Goal: Task Accomplishment & Management: Complete application form

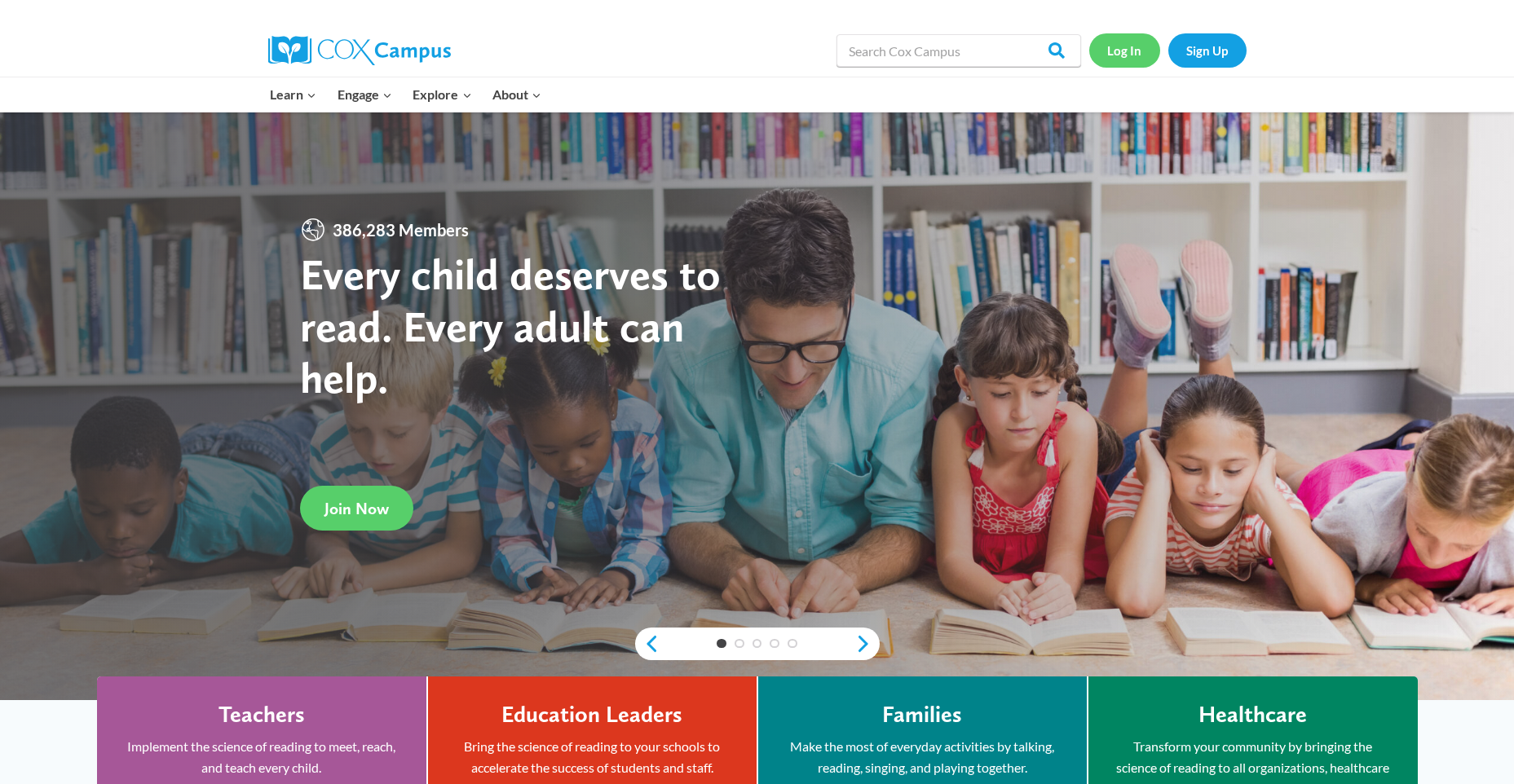
click at [1129, 58] on link "Log In" at bounding box center [1124, 50] width 71 height 33
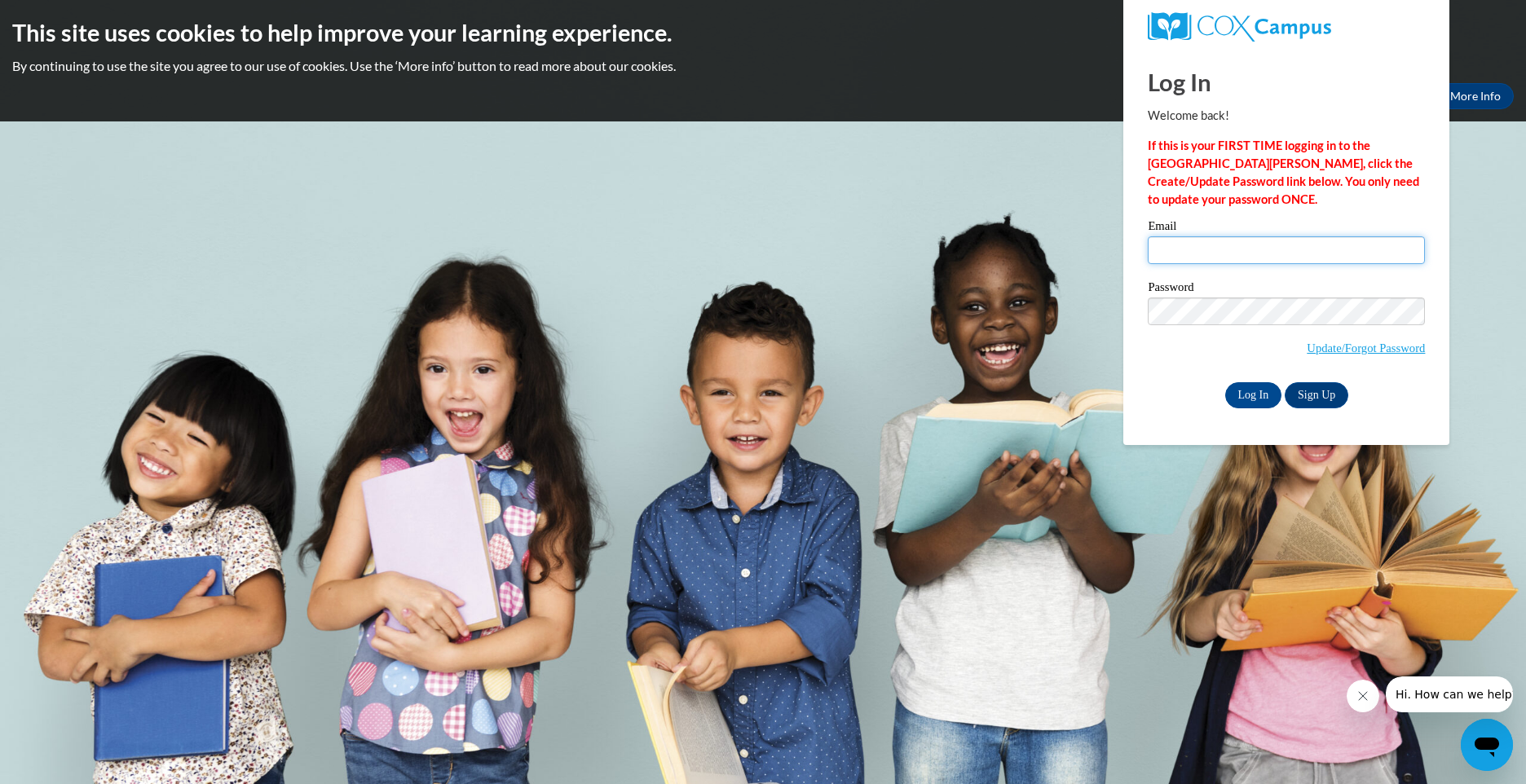
click at [1199, 247] on input "Email" at bounding box center [1286, 250] width 277 height 27
type input "[EMAIL_ADDRESS][DOMAIN_NAME]"
click at [1237, 417] on div "Log In Welcome back! If this is your FIRST TIME logging in to the NEW Cox Campu…" at bounding box center [1286, 247] width 350 height 396
click at [1257, 393] on input "Log In" at bounding box center [1253, 395] width 57 height 26
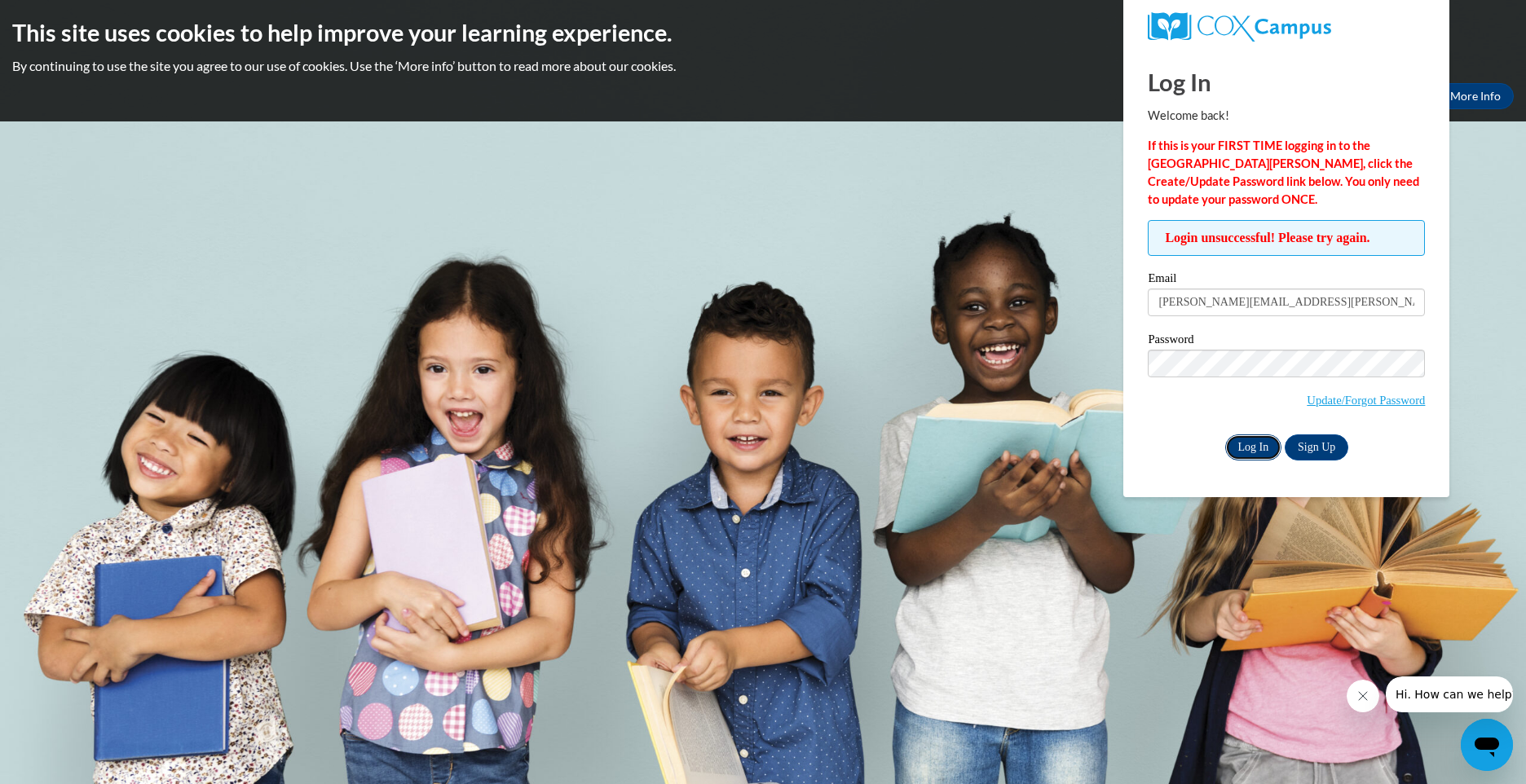
click at [1241, 448] on input "Log In" at bounding box center [1253, 448] width 57 height 26
click at [1376, 396] on link "Update/Forgot Password" at bounding box center [1365, 400] width 118 height 13
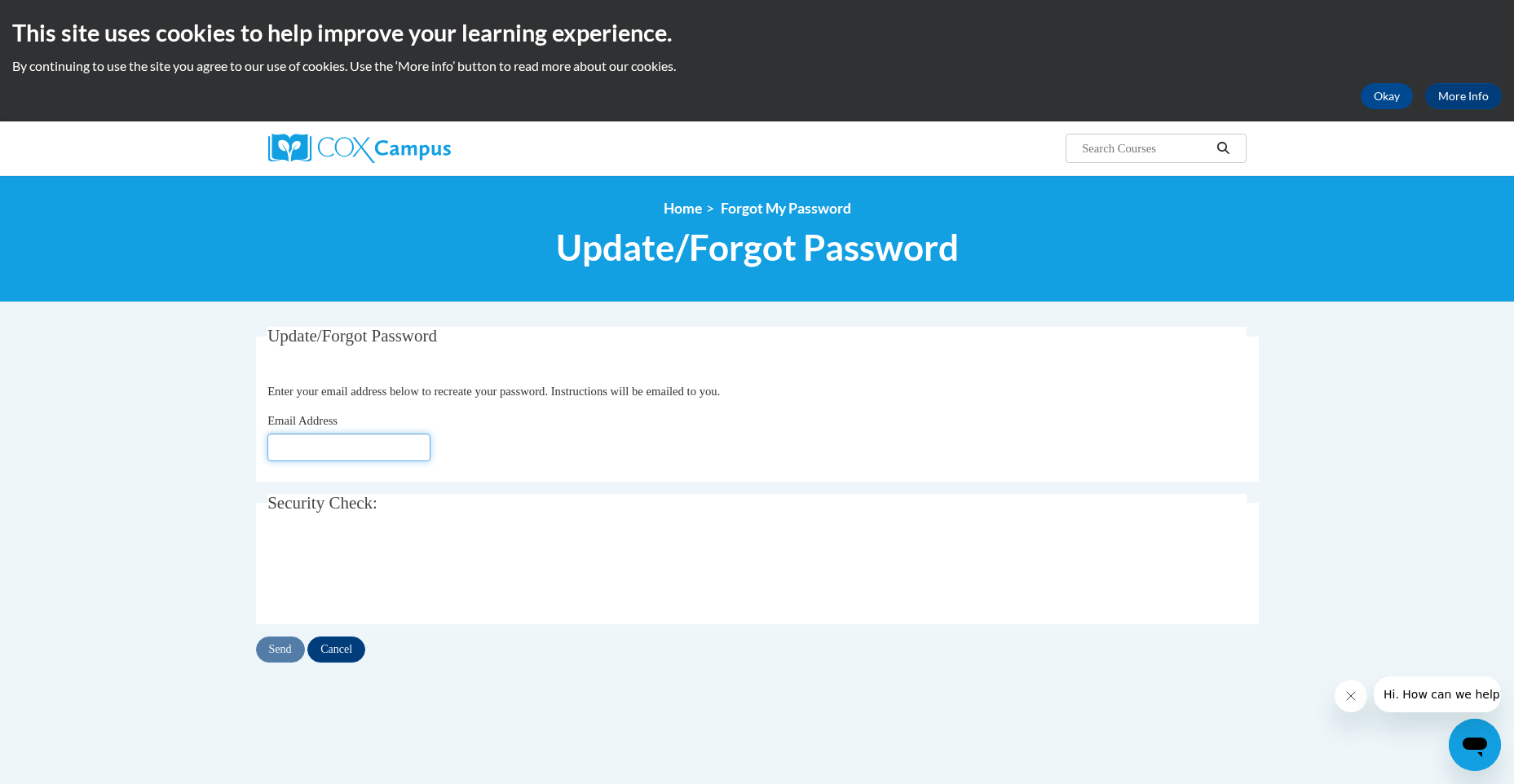
click at [351, 445] on input "Email Address" at bounding box center [349, 448] width 163 height 27
type input "rosangela.gonzales@my.utsa.edu"
click at [278, 648] on input "Send" at bounding box center [280, 649] width 49 height 26
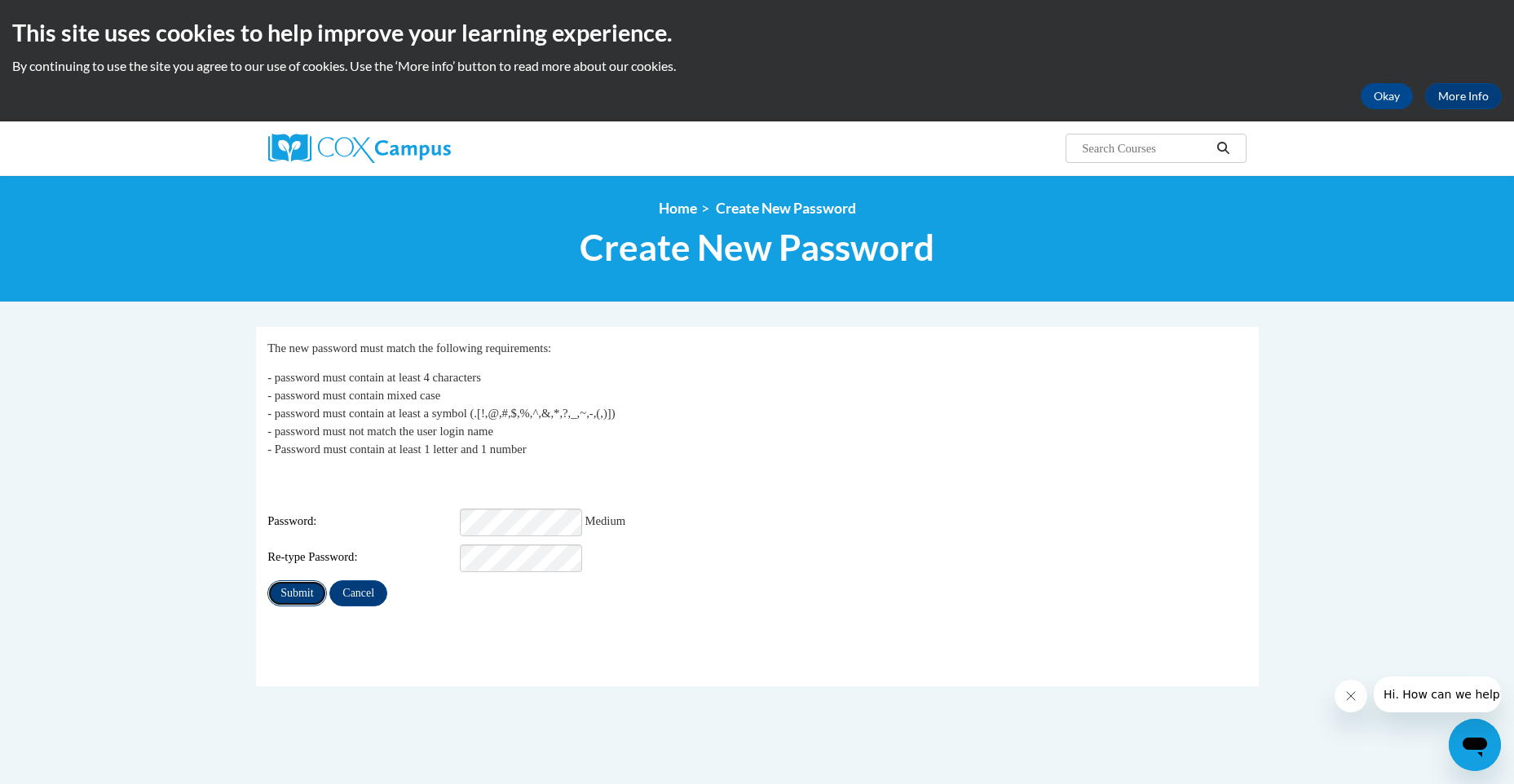
click at [299, 580] on input "Submit" at bounding box center [296, 593] width 59 height 26
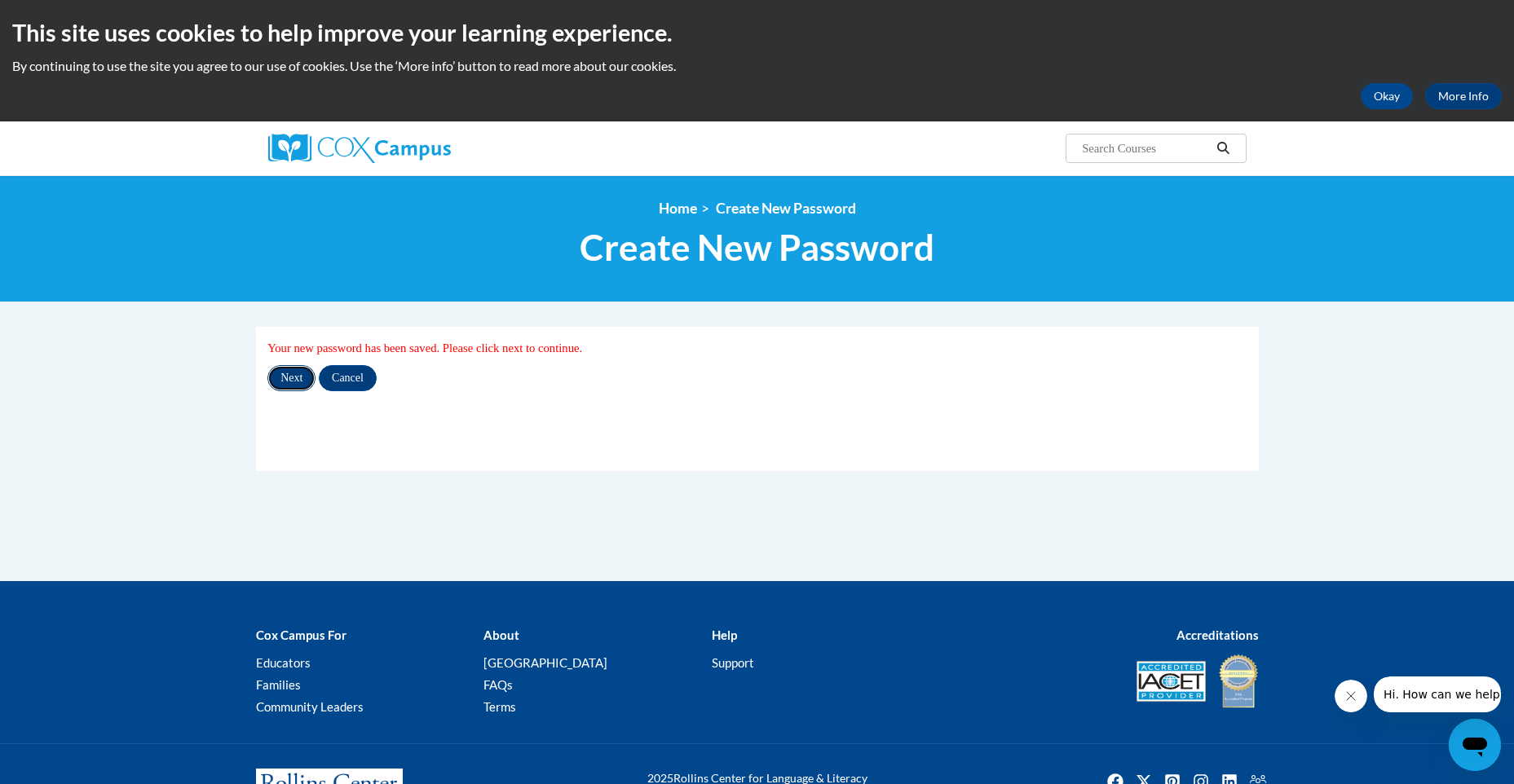
click at [304, 385] on input "Next" at bounding box center [291, 377] width 48 height 26
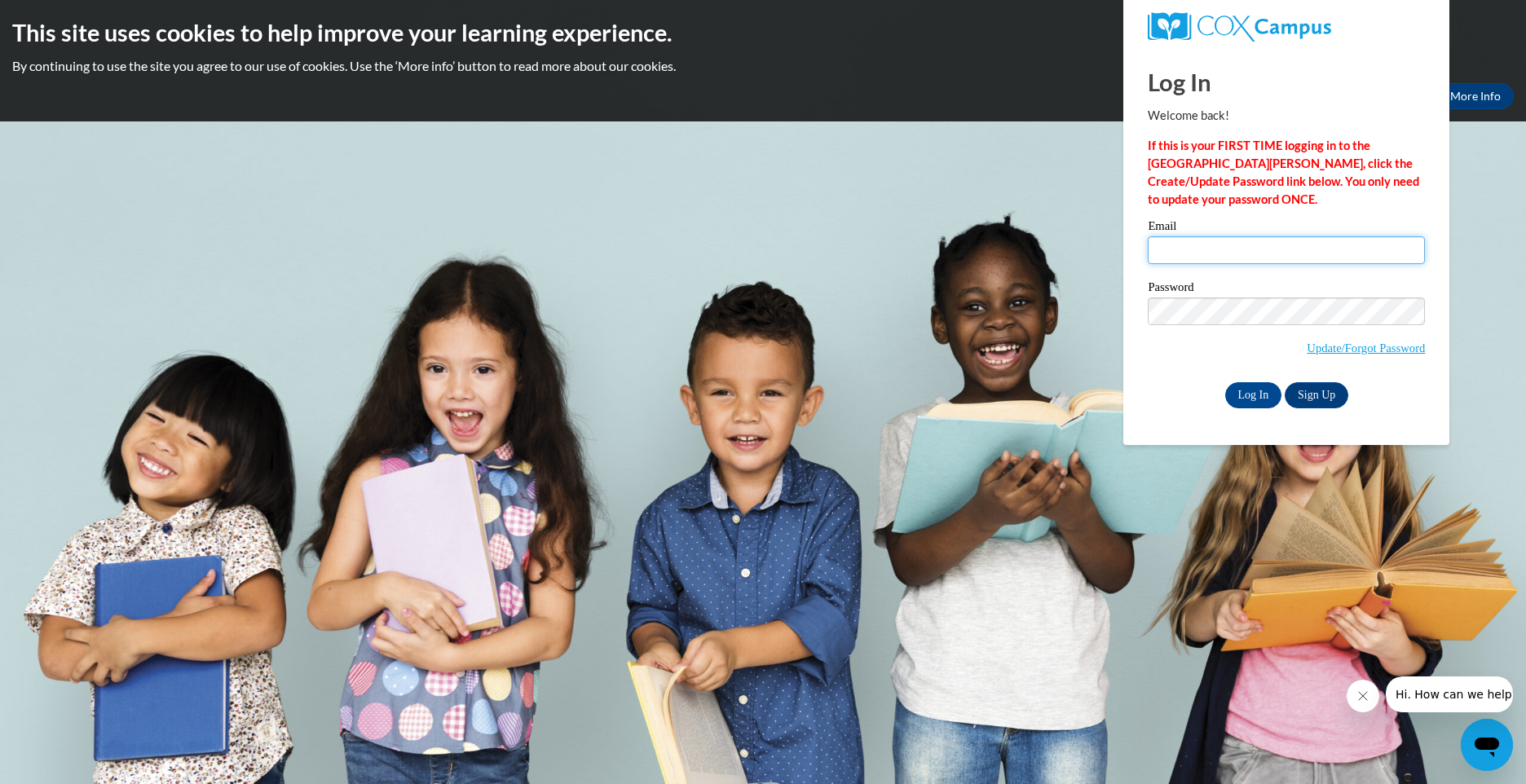
click at [1271, 259] on input "Email" at bounding box center [1286, 250] width 277 height 27
type input "[PERSON_NAME][EMAIL_ADDRESS][PERSON_NAME][DOMAIN_NAME]"
click at [1240, 391] on input "Log In" at bounding box center [1253, 395] width 57 height 26
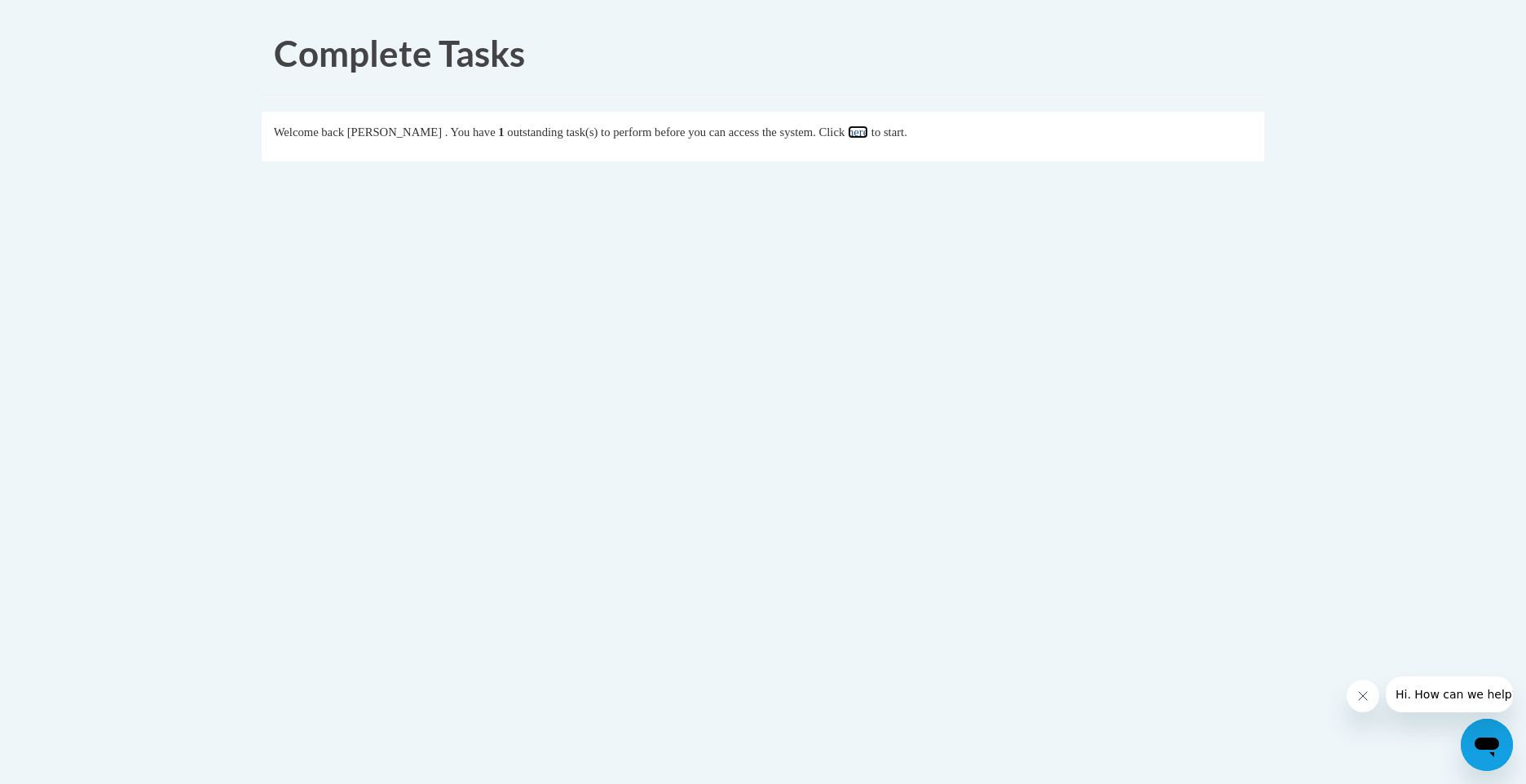
click at [868, 126] on link "here" at bounding box center [858, 132] width 21 height 13
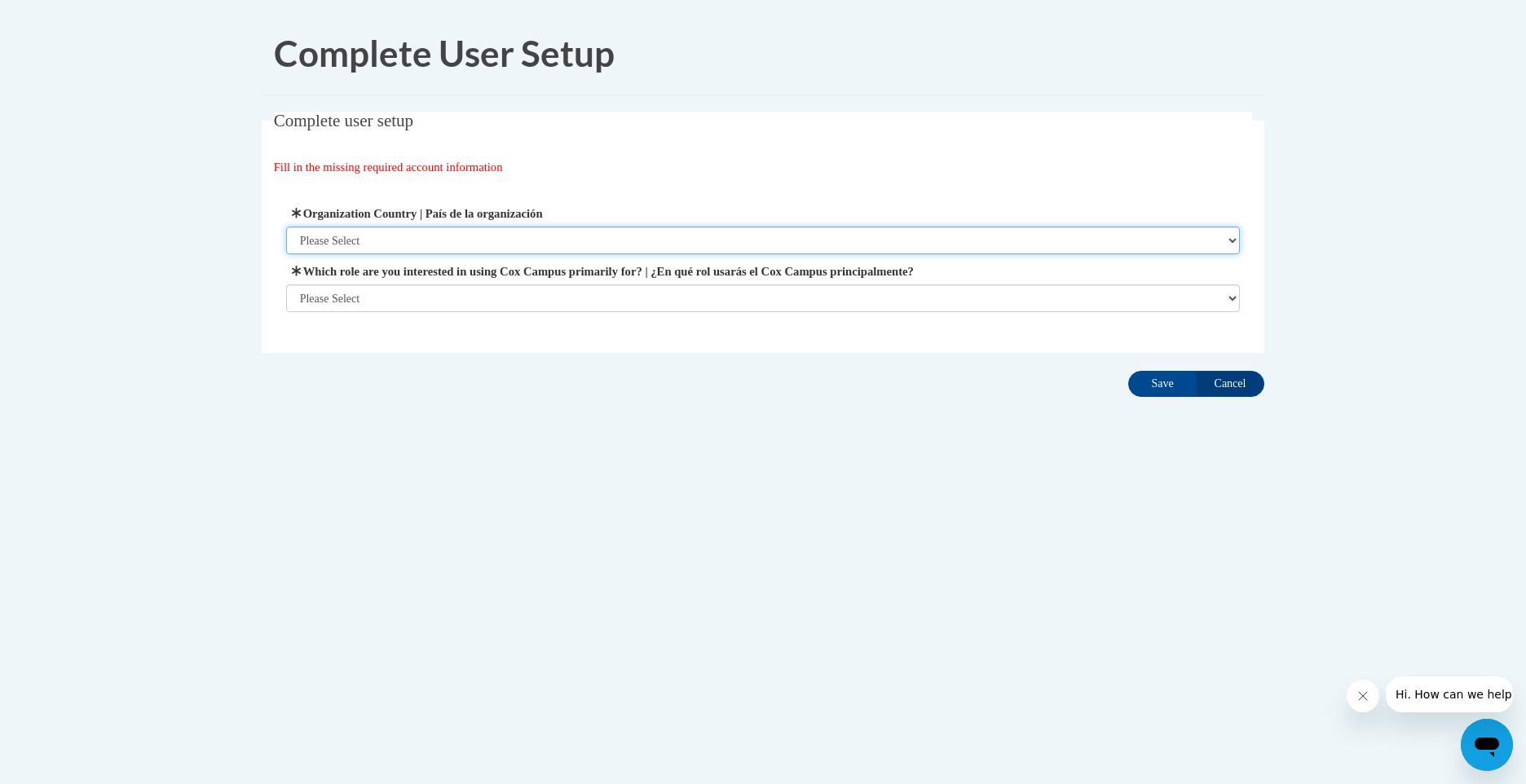
click at [798, 243] on select "Please Select [GEOGRAPHIC_DATA] | [GEOGRAPHIC_DATA] Outside of [GEOGRAPHIC_DATA…" at bounding box center [763, 240] width 954 height 27
select select "ad49bcad-a171-4b2e-b99c-48b446064914"
click at [286, 226] on select "Please Select [GEOGRAPHIC_DATA] | [GEOGRAPHIC_DATA] Outside of [GEOGRAPHIC_DATA…" at bounding box center [763, 240] width 954 height 27
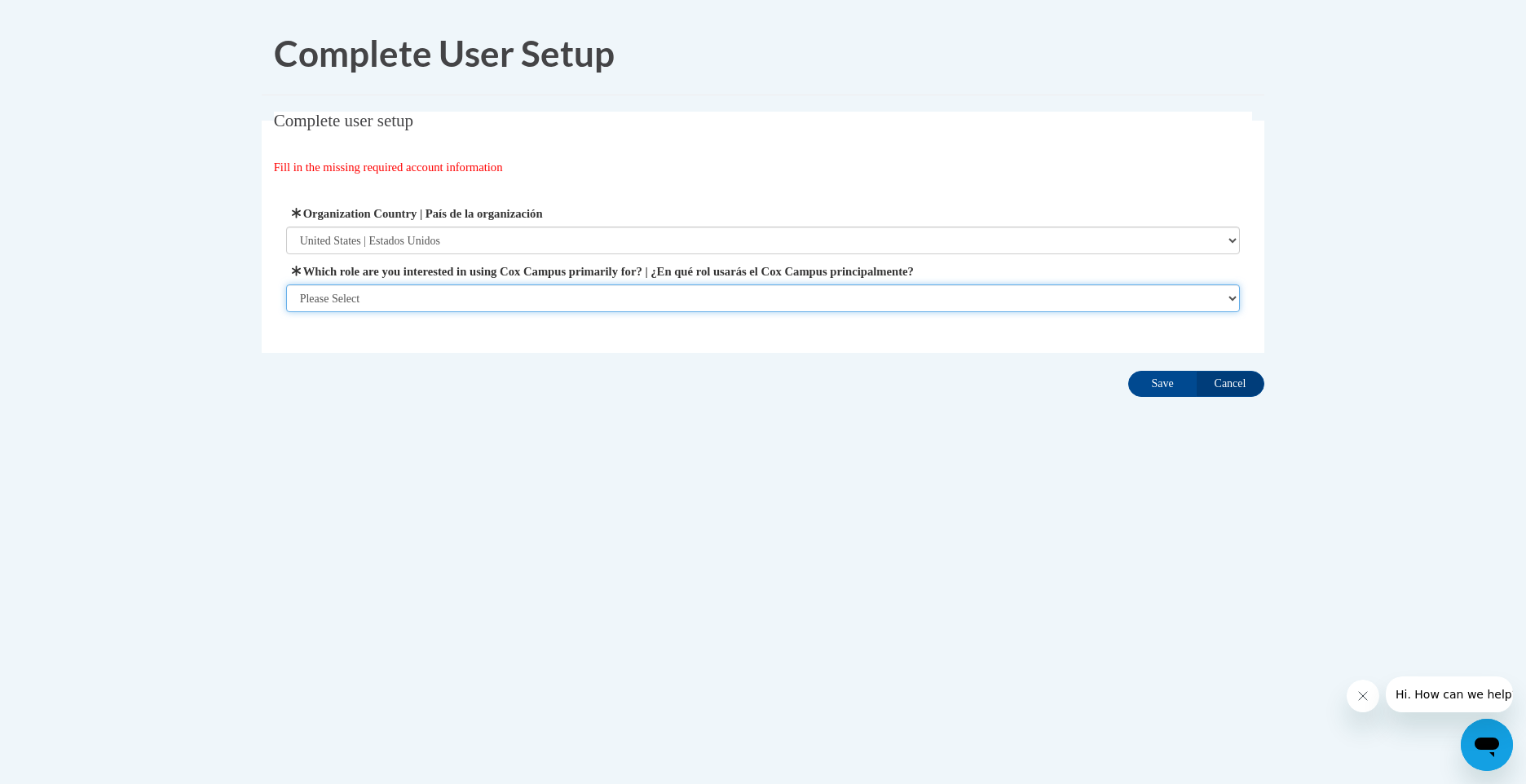
click at [771, 298] on select "Please Select College/University | Colegio/Universidad Community/Nonprofit Part…" at bounding box center [763, 298] width 954 height 27
select select "5a18ea06-2b54-4451-96f2-d152daf9eac5"
click at [286, 312] on select "Please Select College/University | Colegio/Universidad Community/Nonprofit Part…" at bounding box center [763, 298] width 954 height 27
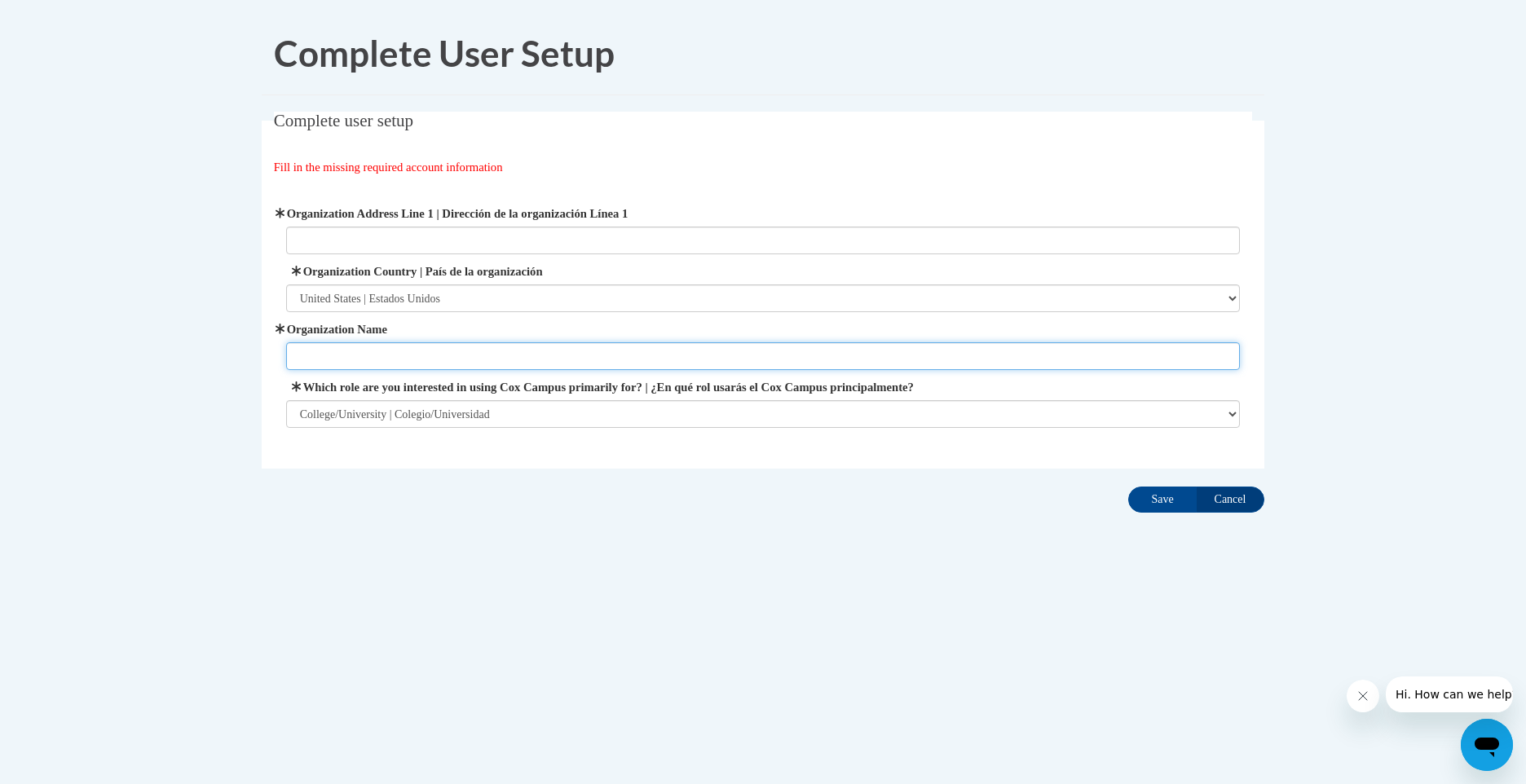
click at [963, 359] on input "Organization Name" at bounding box center [763, 356] width 954 height 27
type input "[GEOGRAPHIC_DATA][US_STATE] at [GEOGRAPHIC_DATA]"
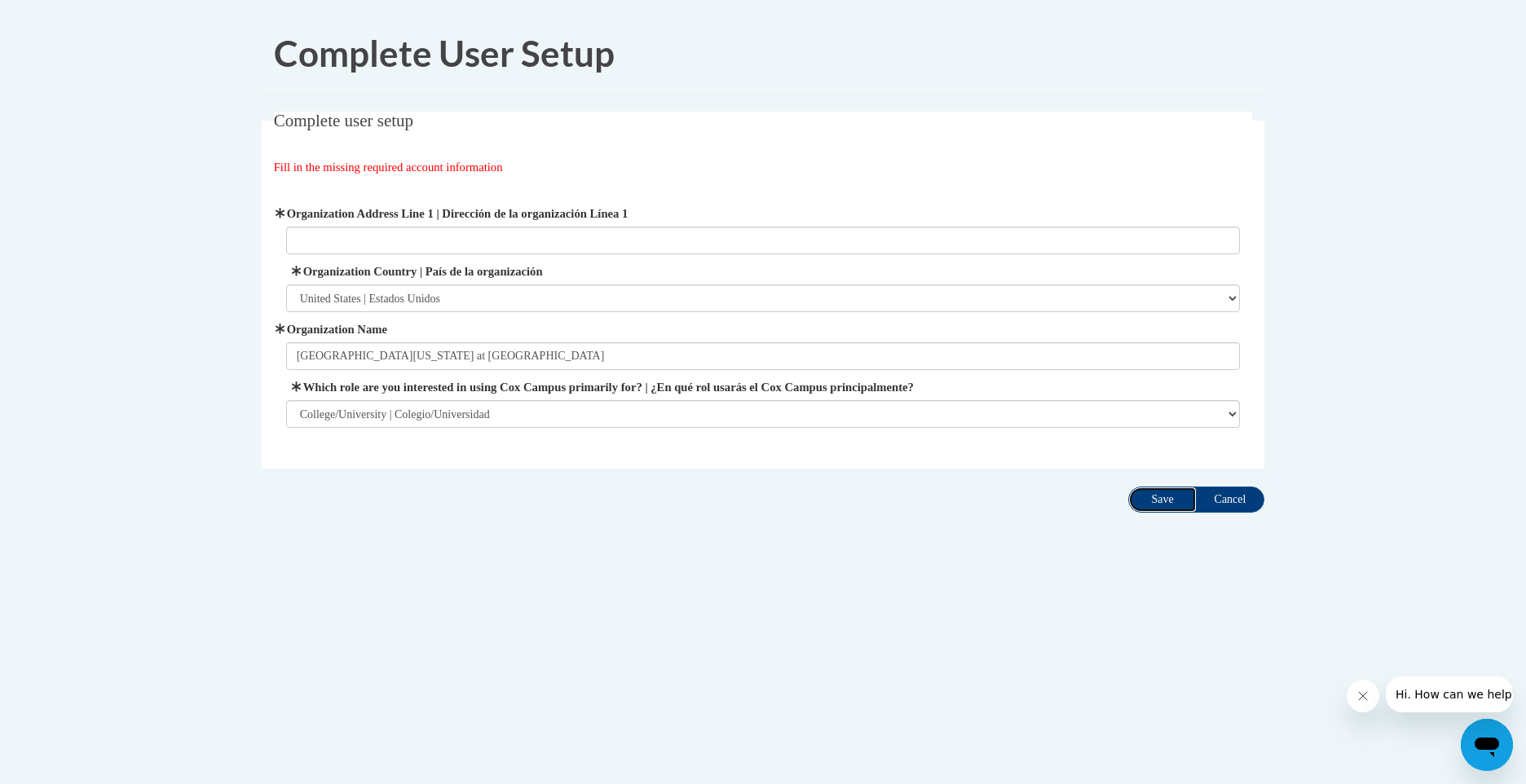
click at [1165, 503] on input "Save" at bounding box center [1163, 500] width 68 height 26
type input "W"
type input "1 UTSA Cir"
click at [1168, 496] on input "Save" at bounding box center [1163, 500] width 68 height 26
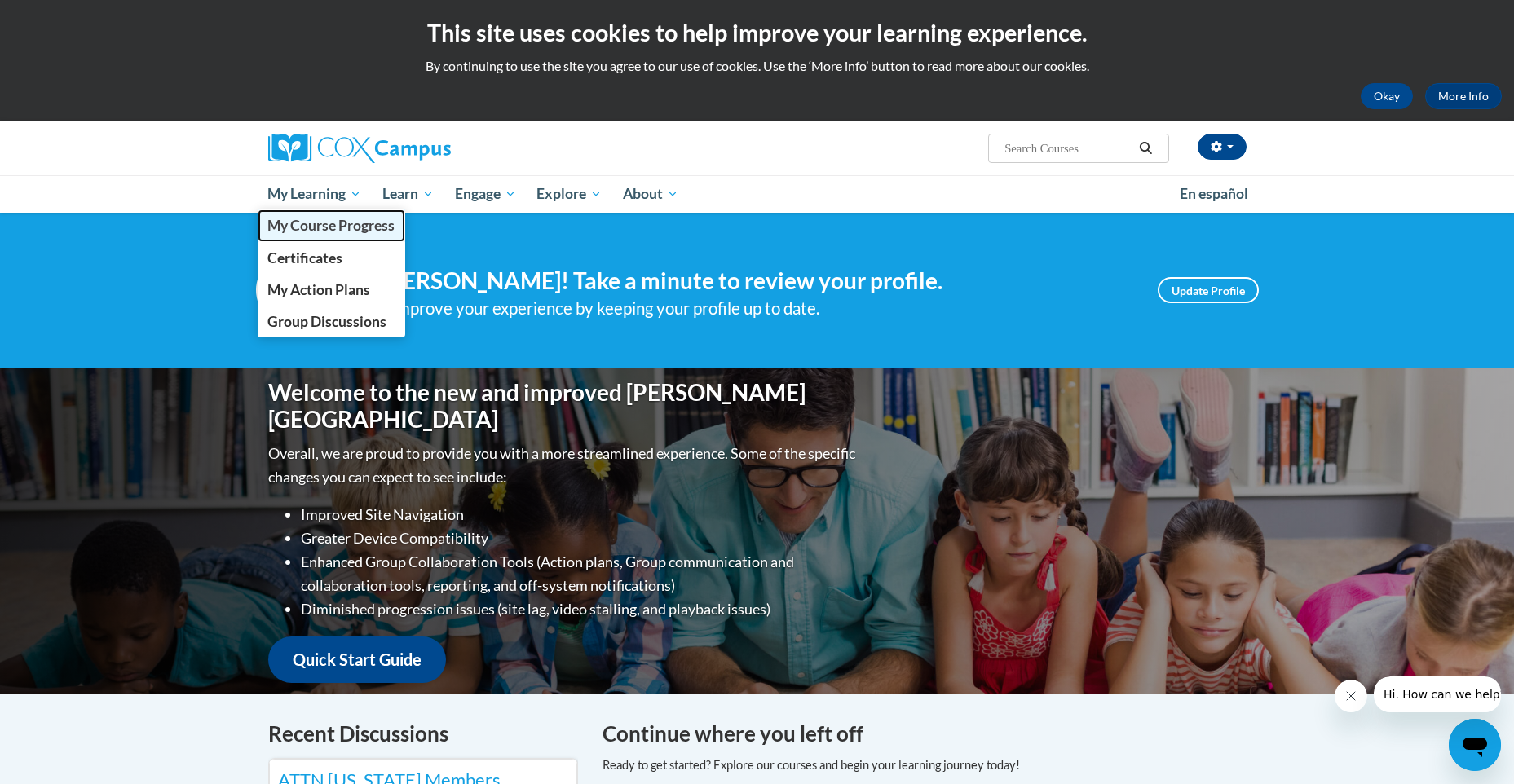
click at [315, 234] on span "My Course Progress" at bounding box center [331, 225] width 127 height 17
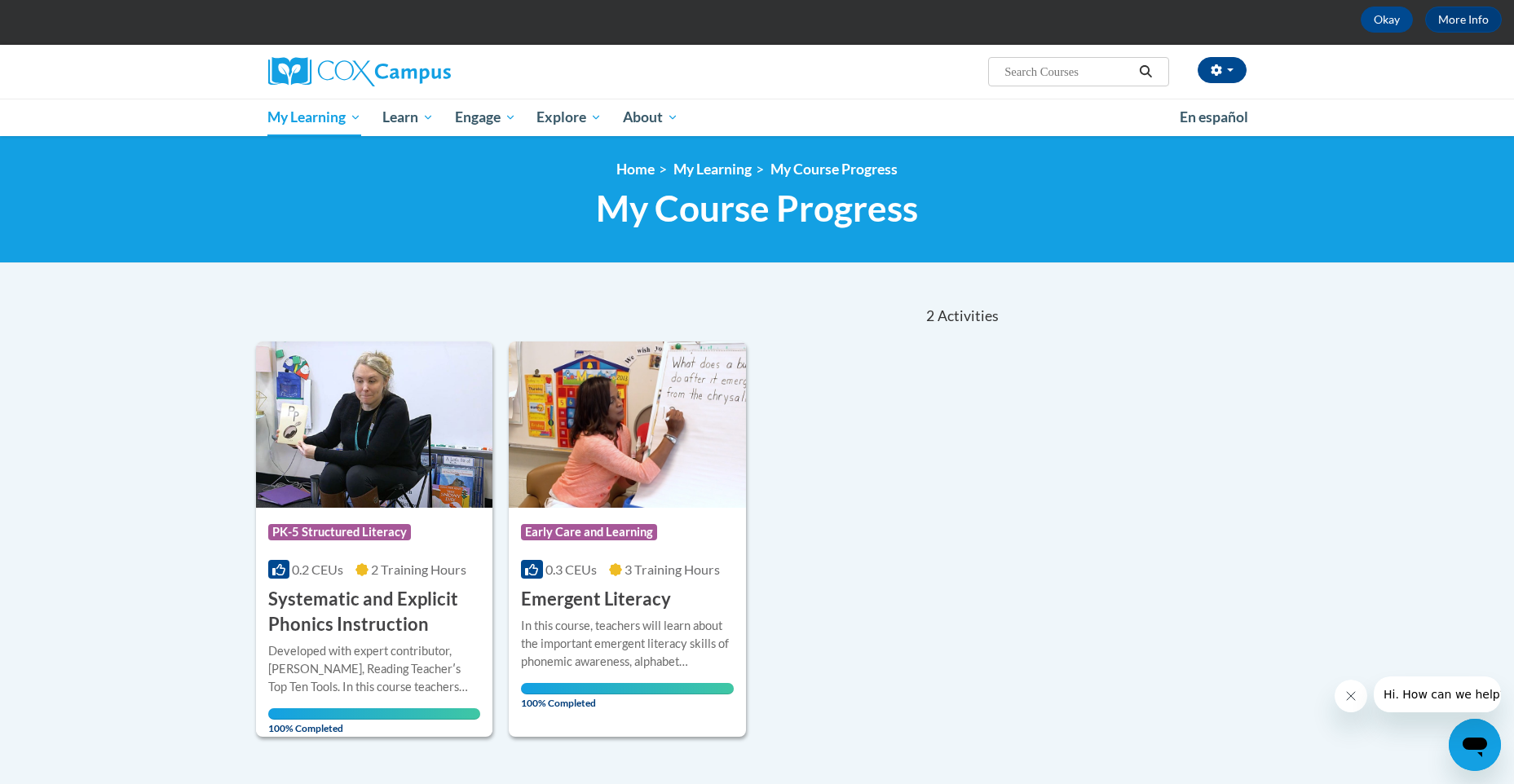
scroll to position [76, 0]
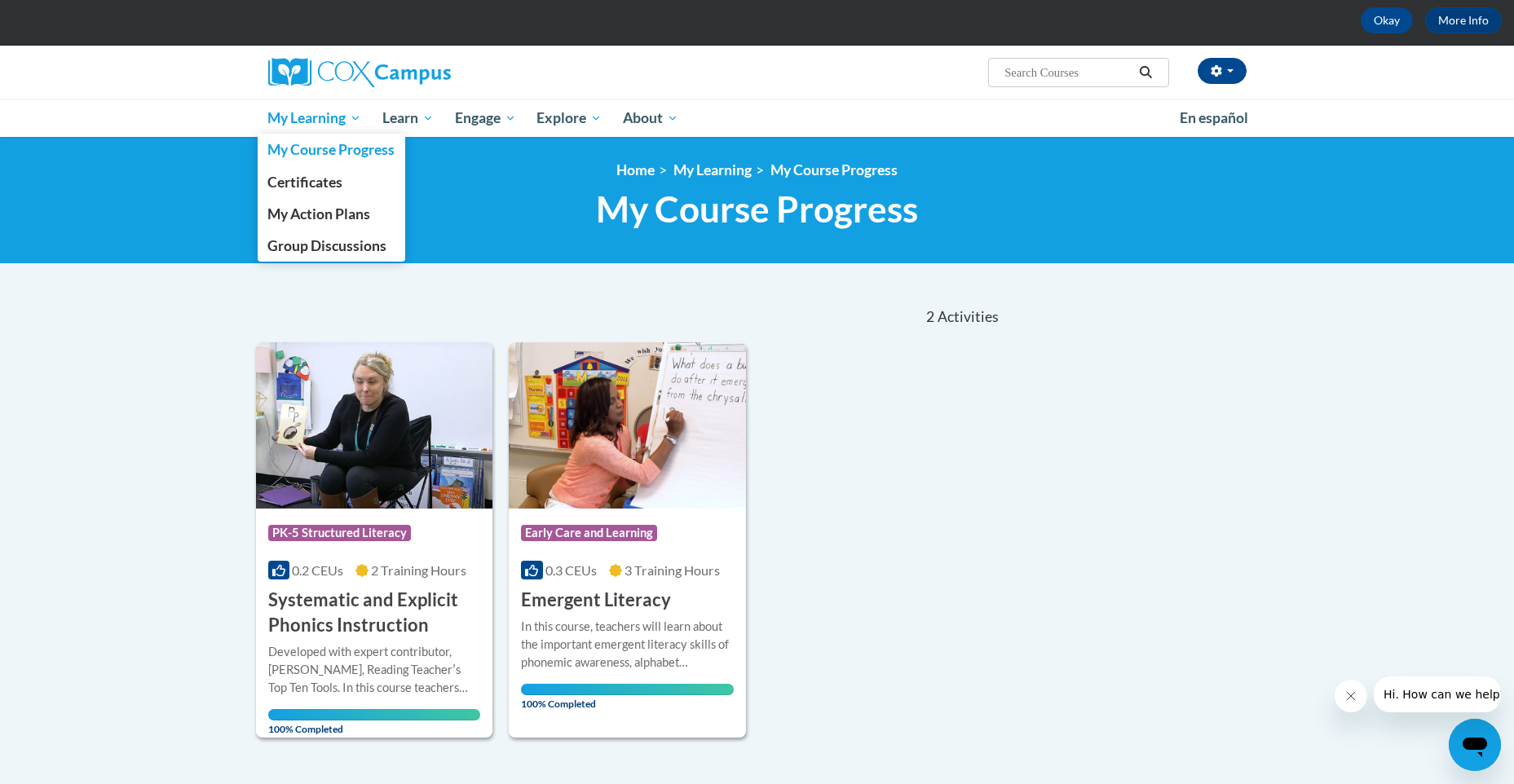
click at [343, 122] on span "My Learning" at bounding box center [314, 118] width 94 height 20
click at [314, 187] on span "Certificates" at bounding box center [305, 182] width 75 height 17
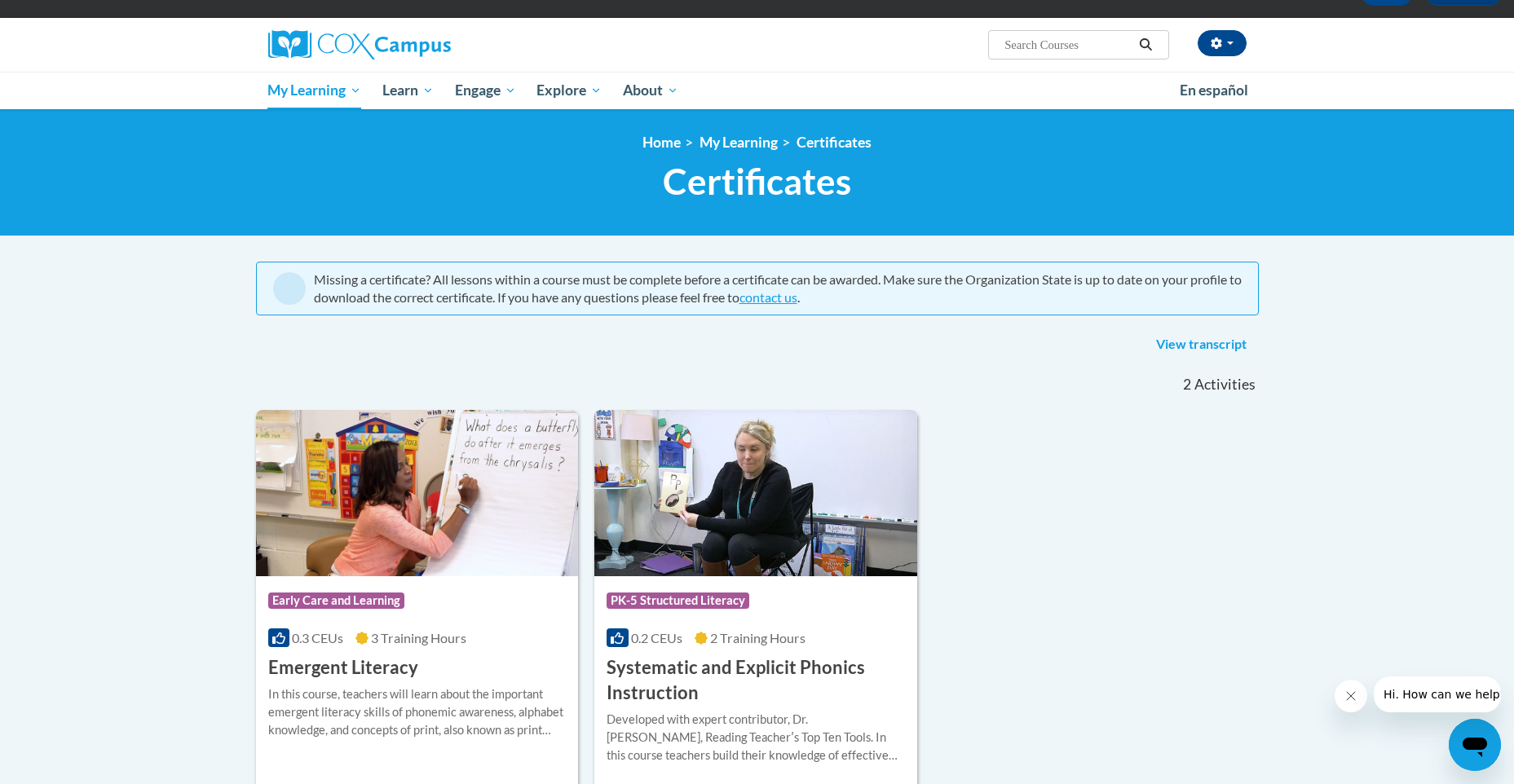
scroll to position [102, 0]
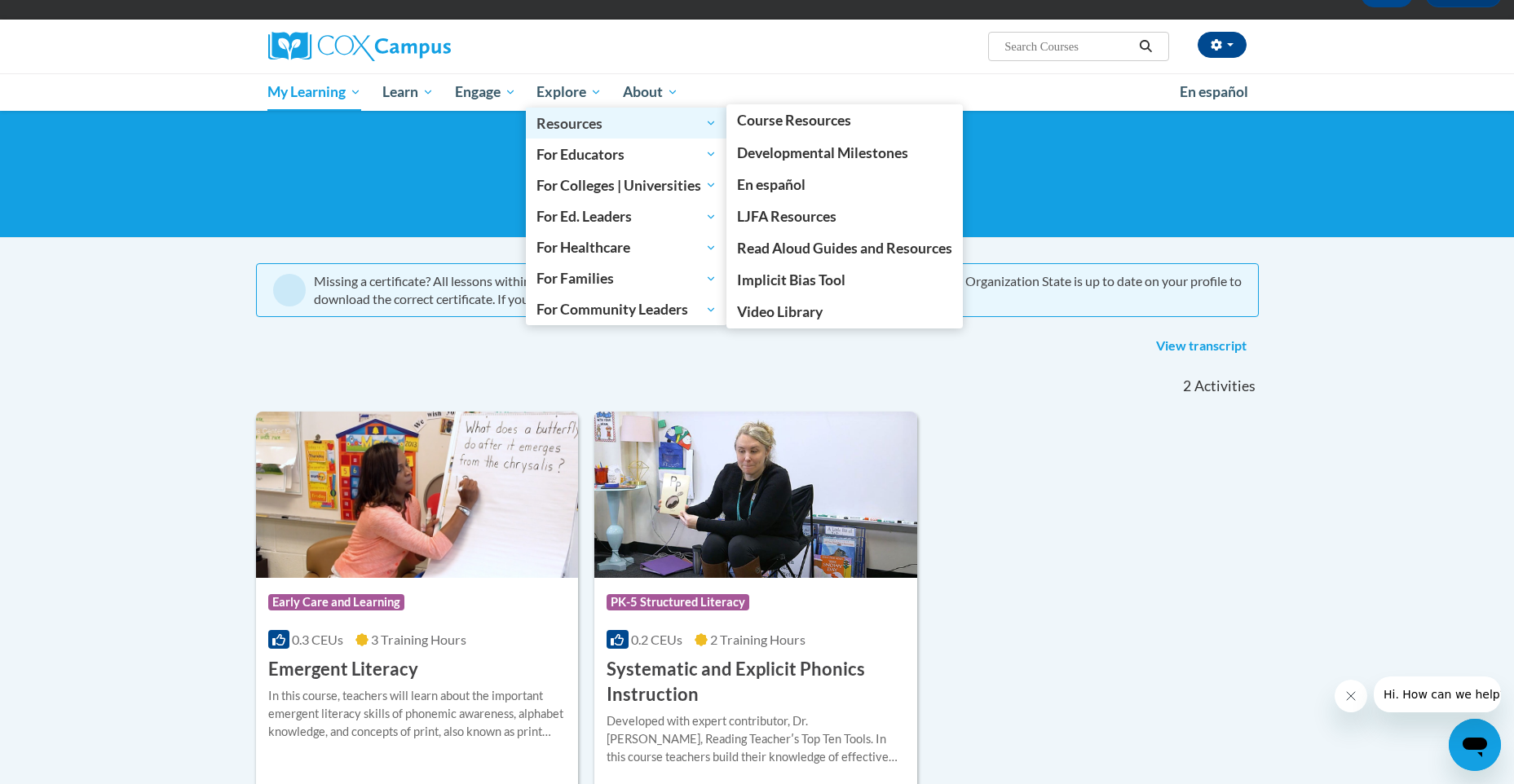
click at [578, 110] on link "Resources" at bounding box center [626, 123] width 202 height 31
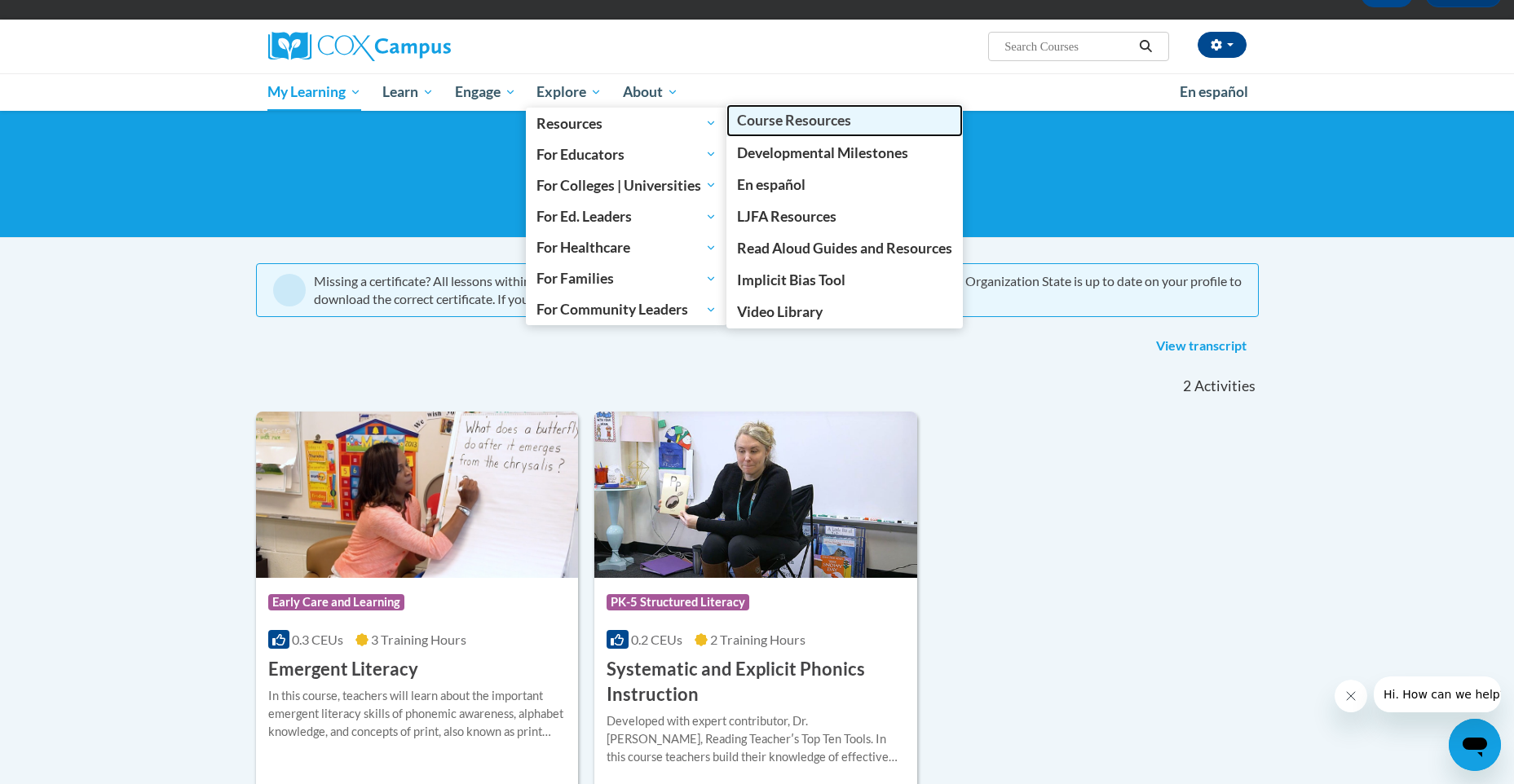
click at [848, 128] on span "Course Resources" at bounding box center [795, 120] width 114 height 17
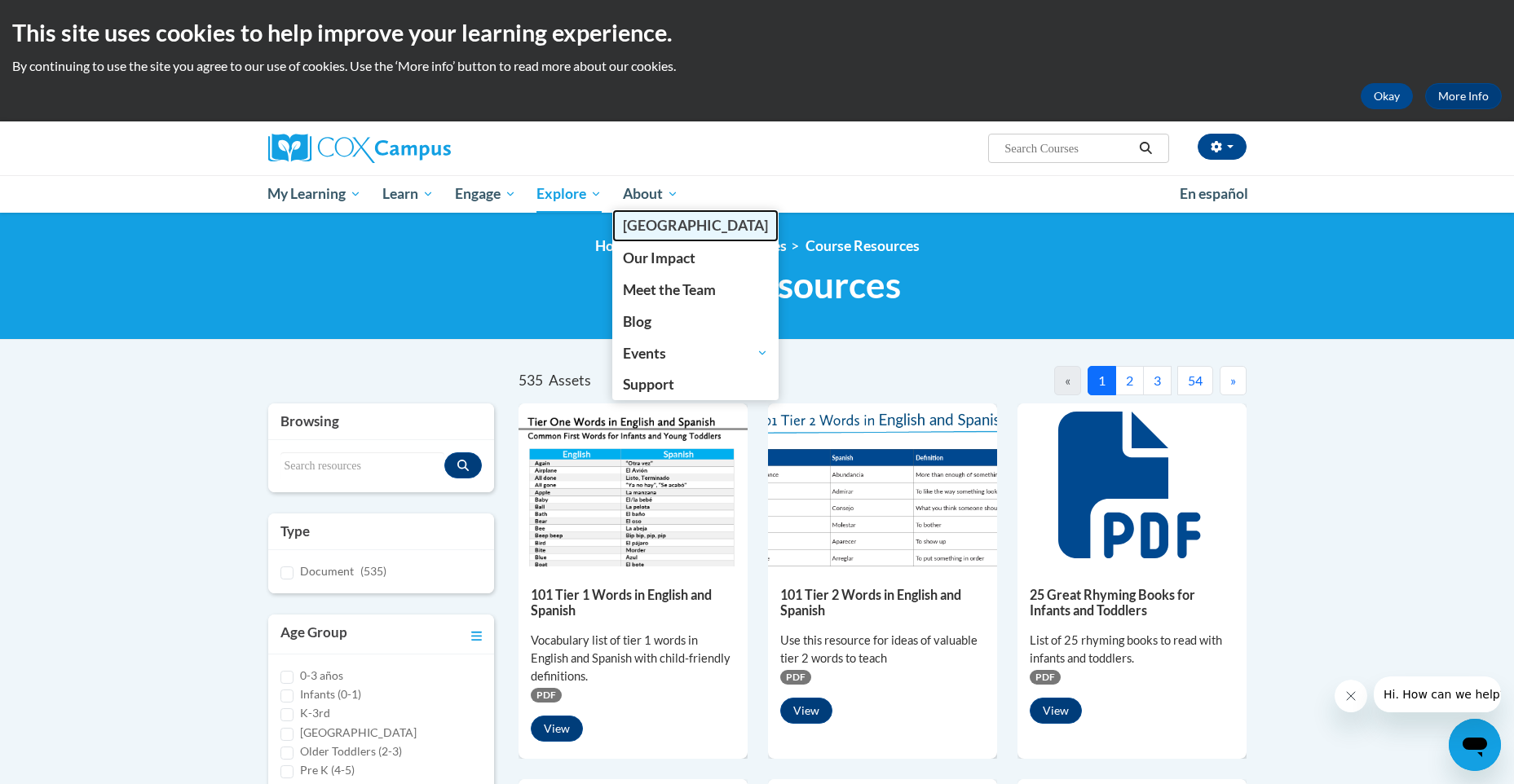
click at [658, 219] on span "[PERSON_NAME][GEOGRAPHIC_DATA]" at bounding box center [695, 225] width 145 height 17
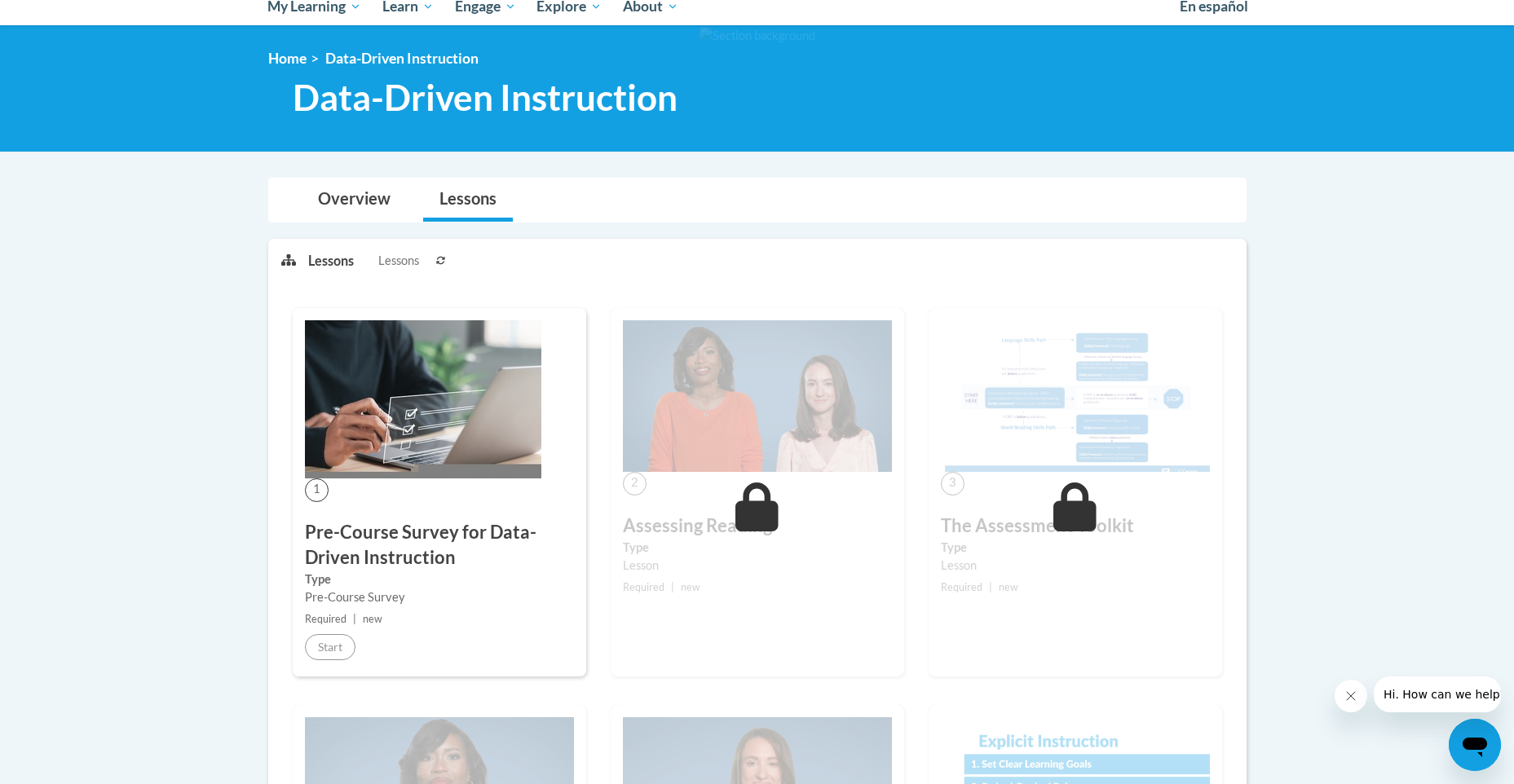
scroll to position [263, 0]
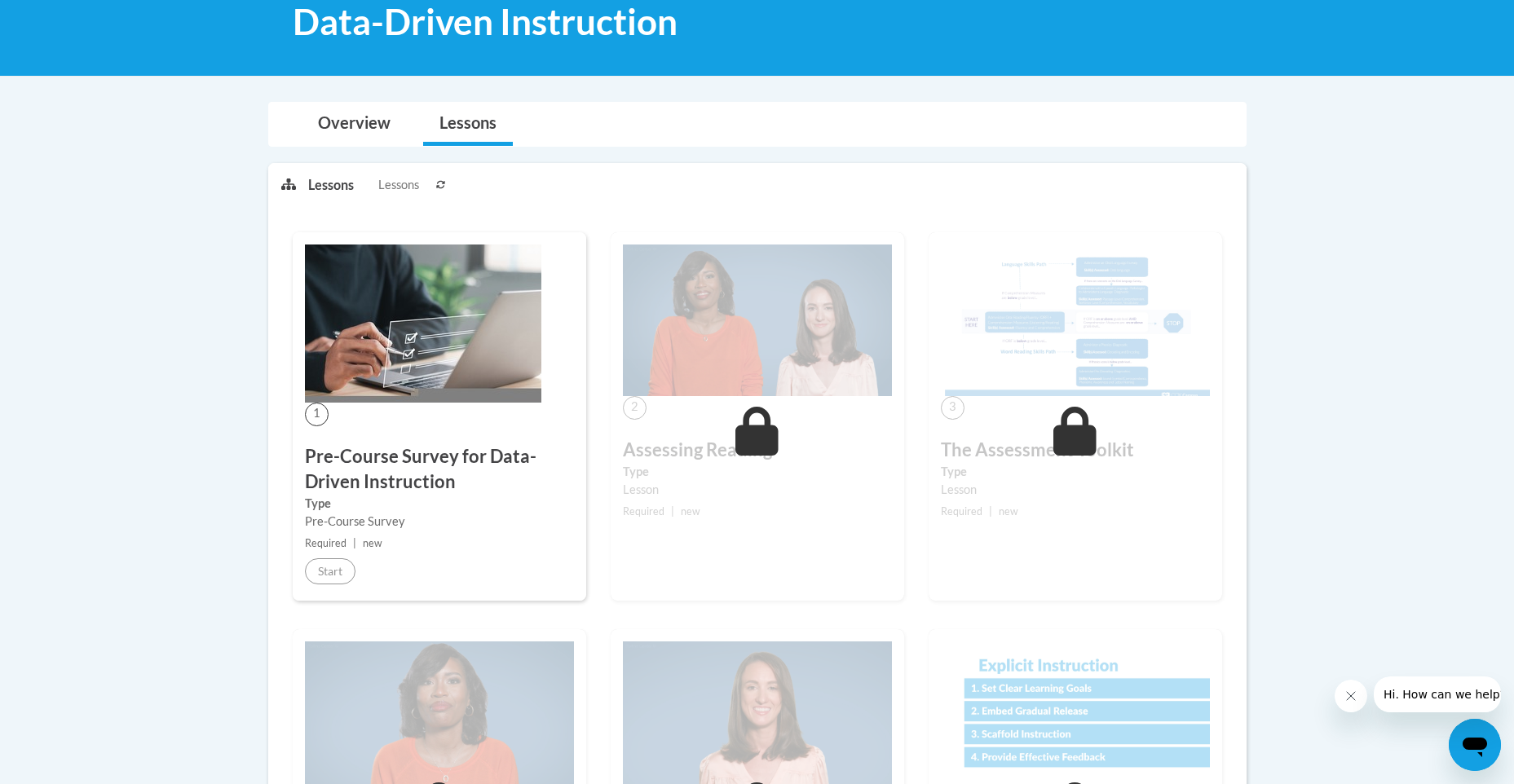
click at [453, 436] on div "1 Pre-Course Survey for Data-Driven Instruction Type Pre-Course Survey Required…" at bounding box center [439, 416] width 293 height 368
drag, startPoint x: 441, startPoint y: 348, endPoint x: 346, endPoint y: 619, distance: 287.2
click at [346, 619] on div "1 Pre-Course Survey for Data-Driven Instruction Type Pre-Course Survey Required…" at bounding box center [439, 430] width 318 height 397
click at [445, 190] on button at bounding box center [441, 184] width 20 height 41
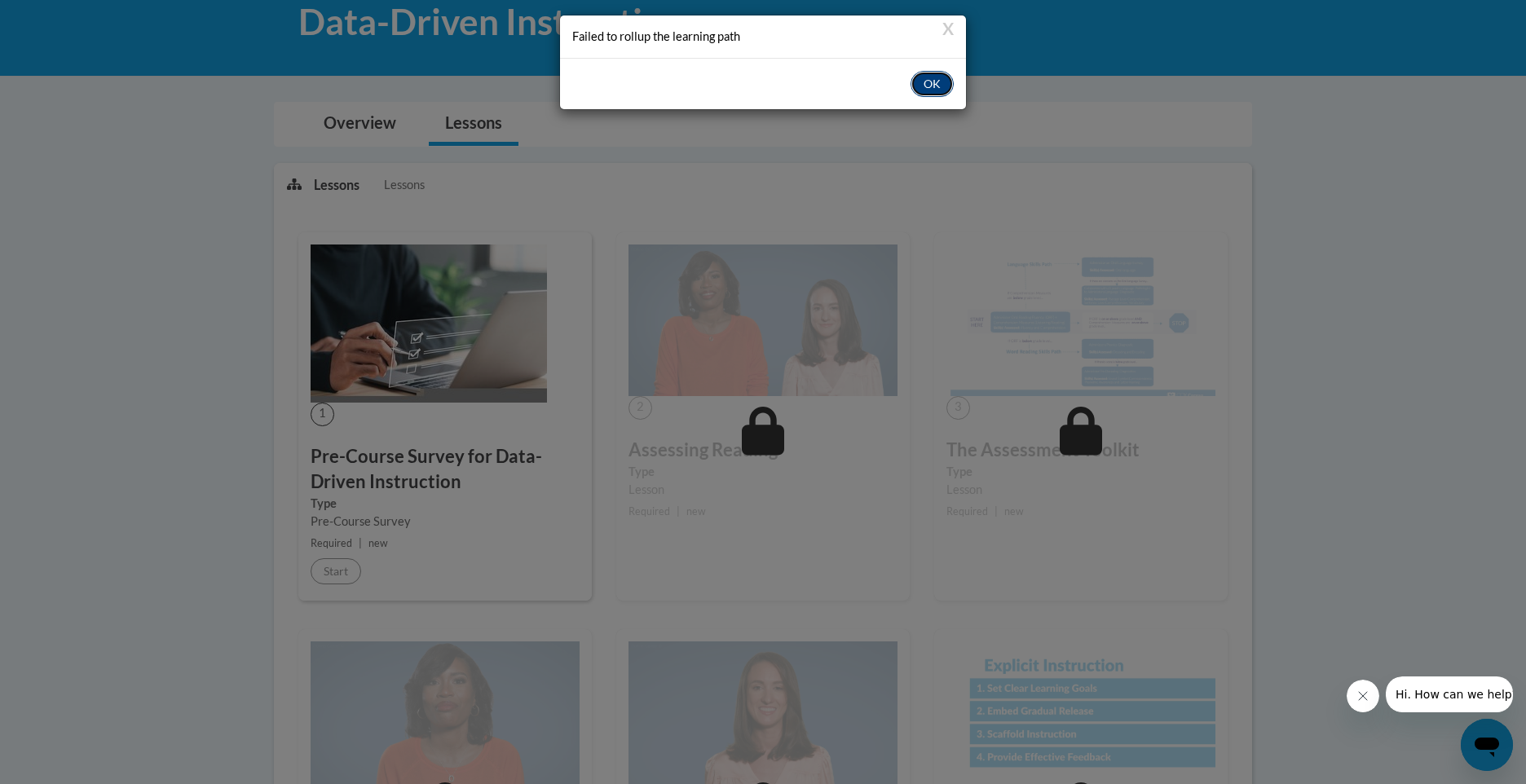
drag, startPoint x: 952, startPoint y: 33, endPoint x: 933, endPoint y: 84, distance: 54.4
click at [933, 84] on button "OK" at bounding box center [932, 84] width 44 height 26
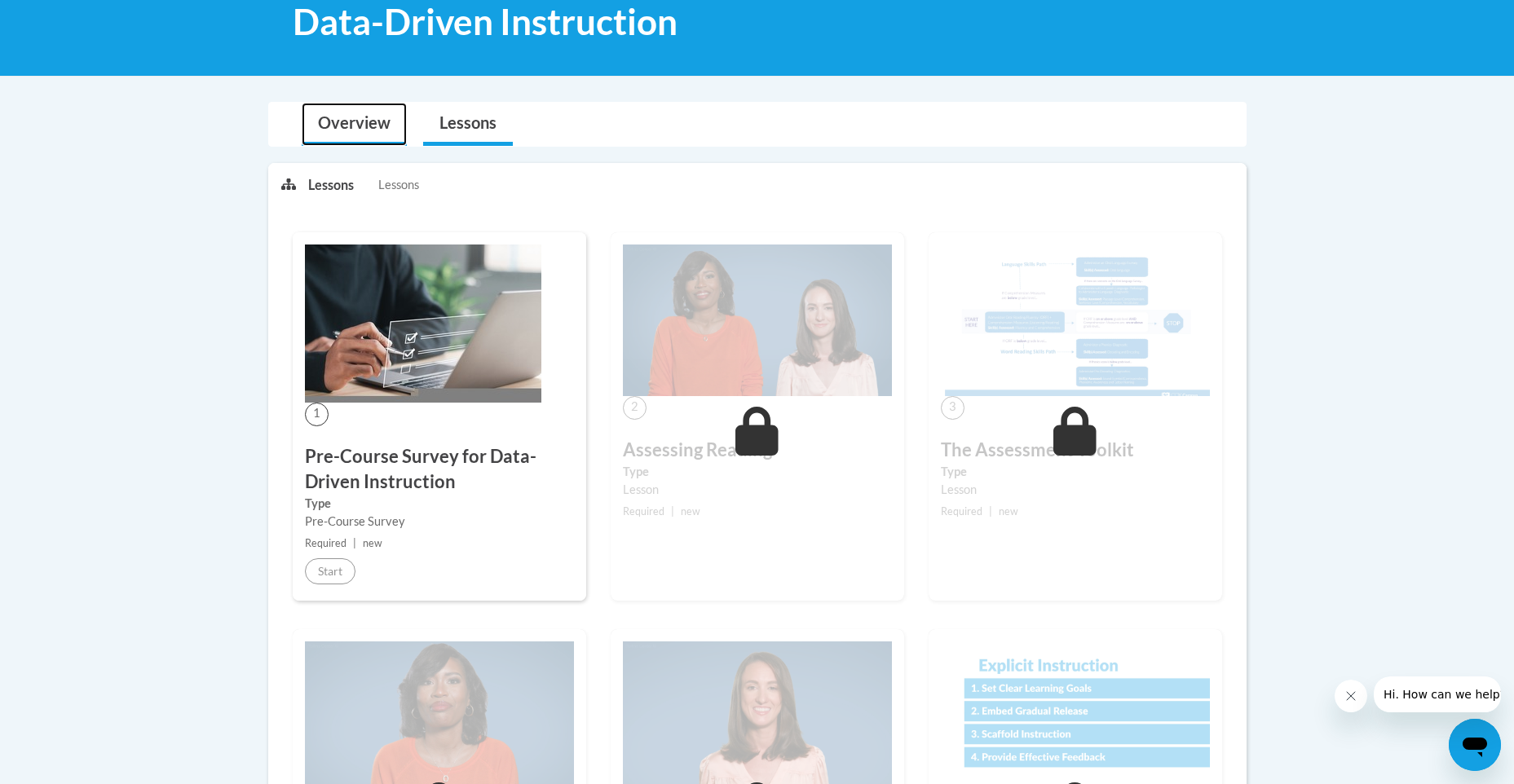
click at [362, 120] on link "Overview" at bounding box center [354, 124] width 105 height 44
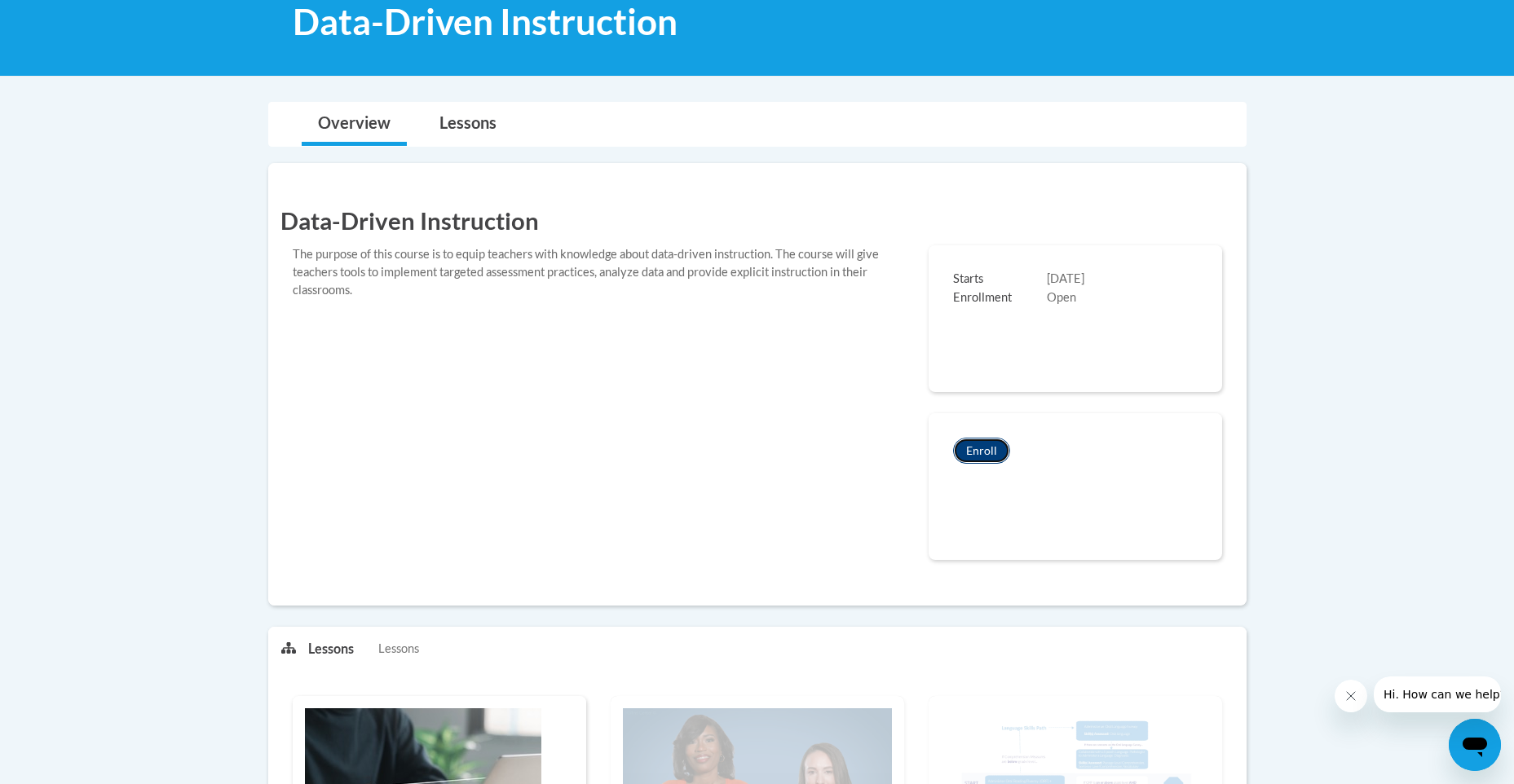
click at [997, 443] on button "Enroll" at bounding box center [981, 450] width 57 height 26
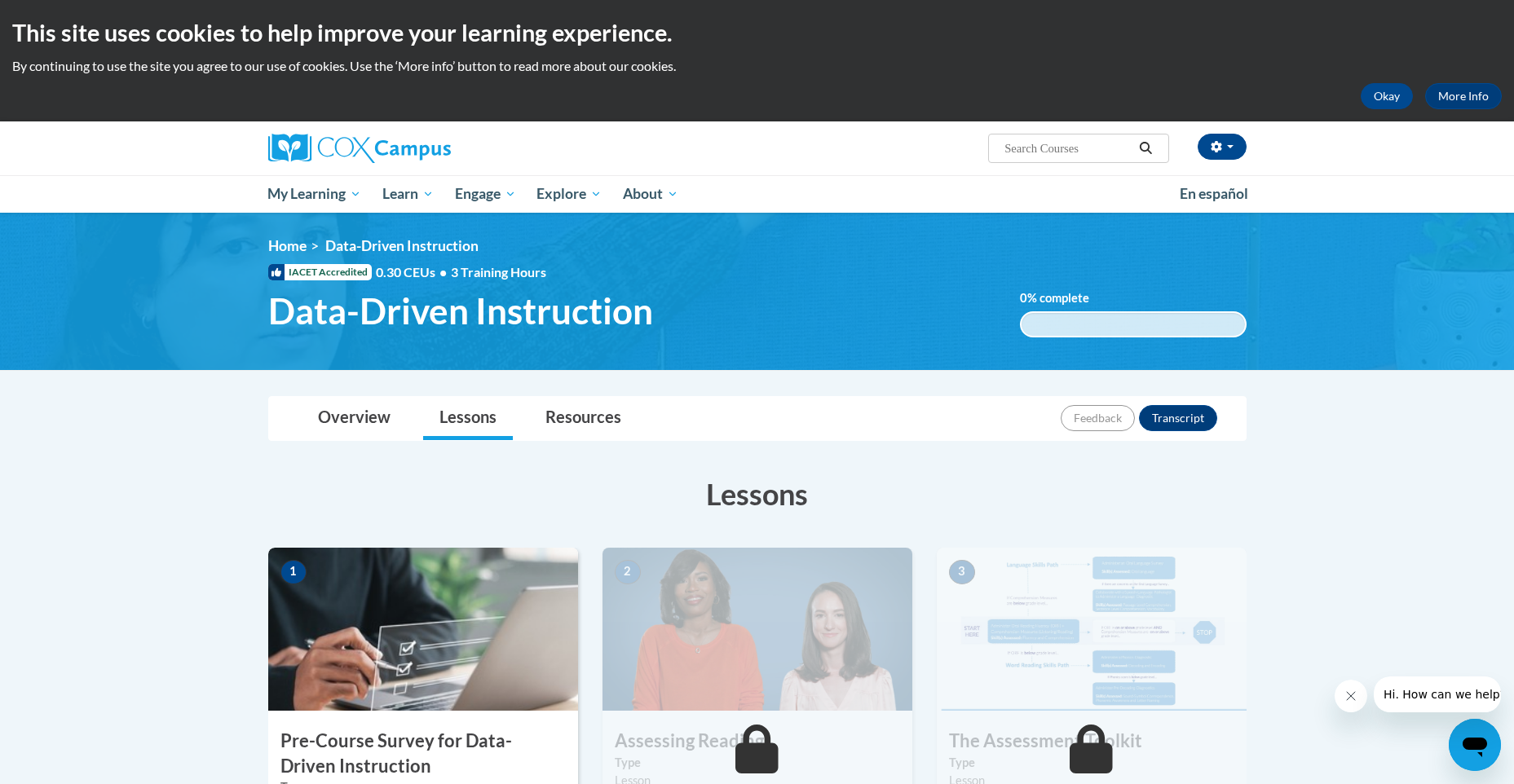
click at [1479, 255] on img at bounding box center [757, 291] width 1514 height 157
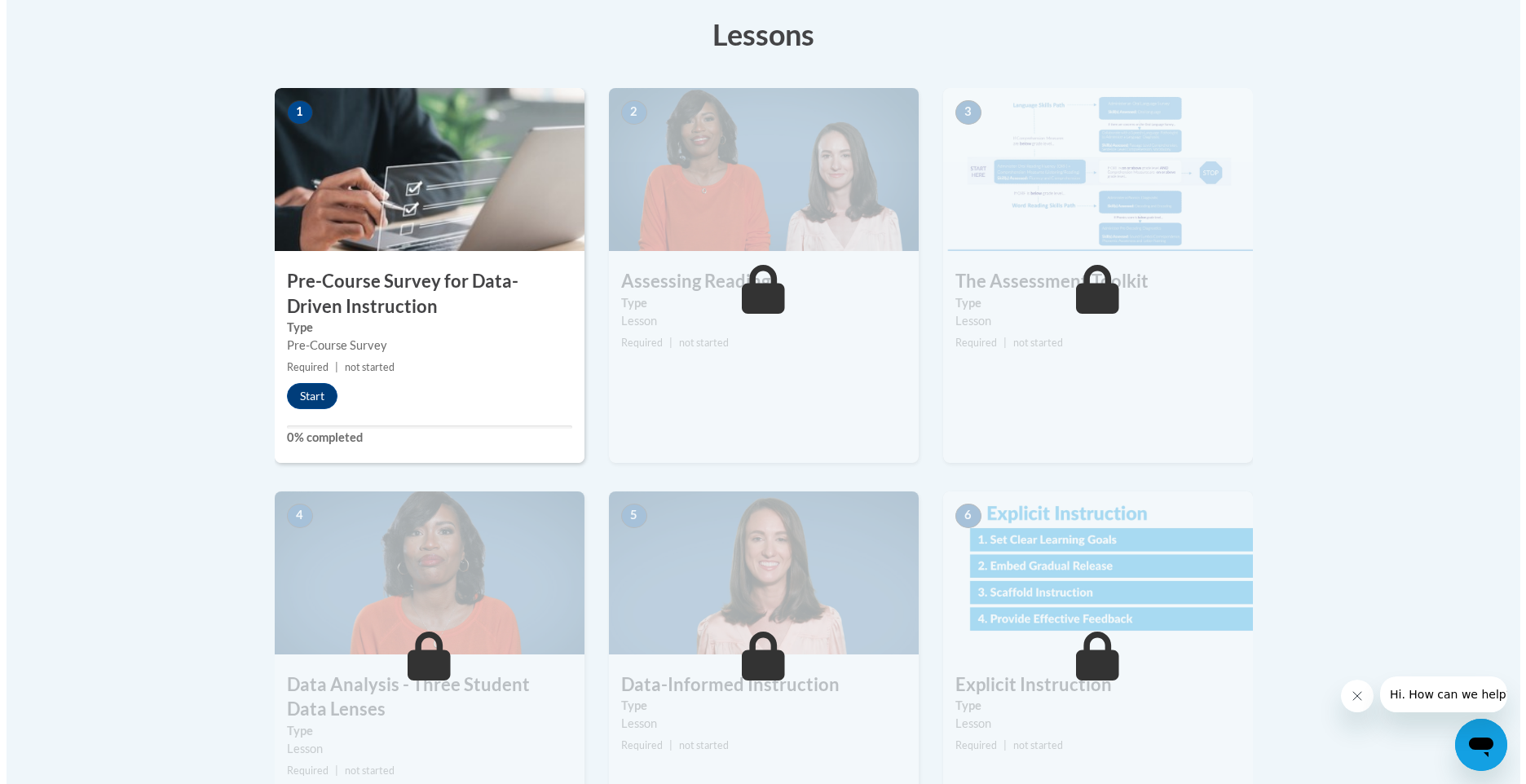
scroll to position [457, 0]
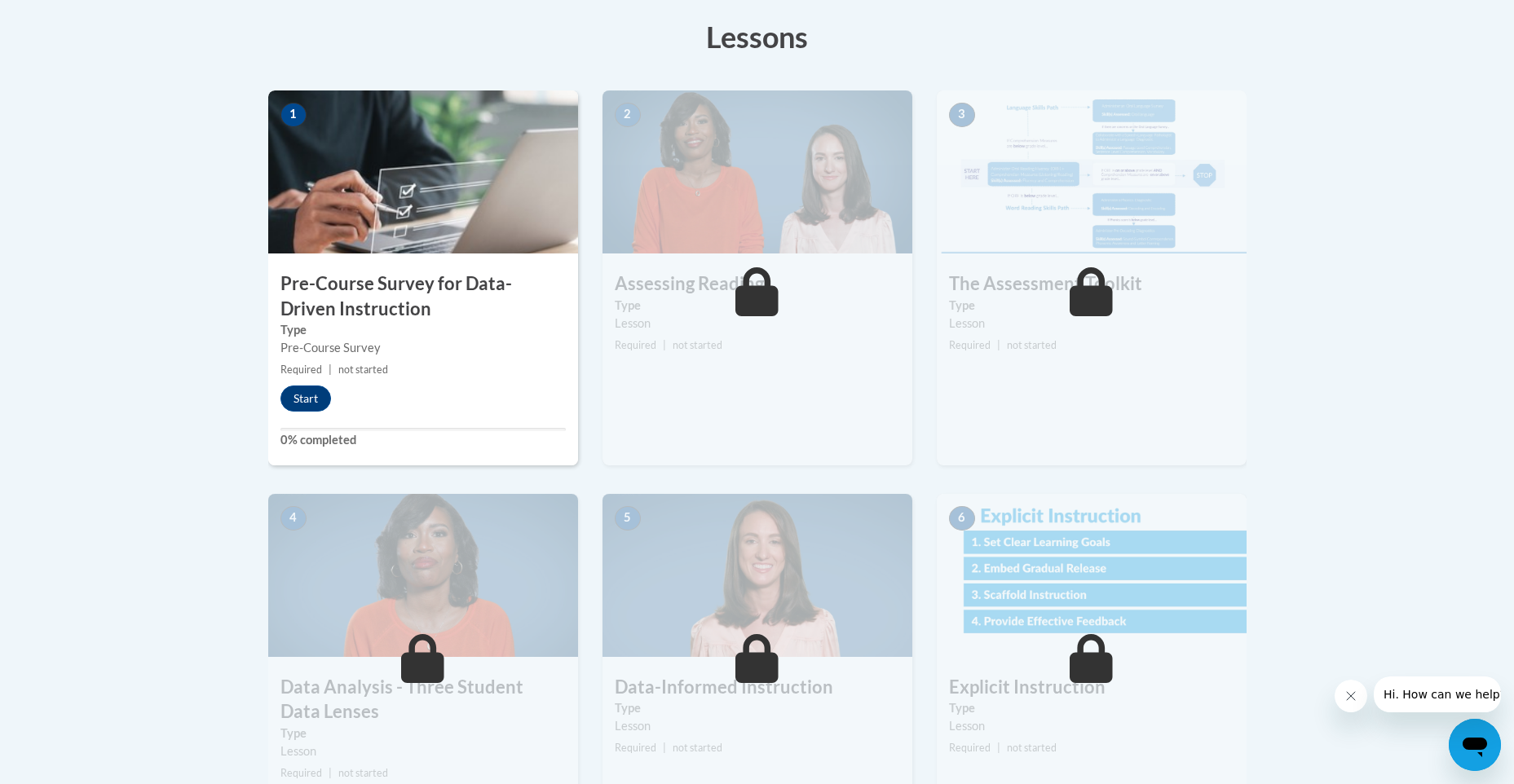
click at [265, 444] on div "Lessons Active Lessons Lessons Preview Activity 1" at bounding box center [758, 587] width 1003 height 1174
click at [320, 394] on button "Start" at bounding box center [305, 398] width 50 height 26
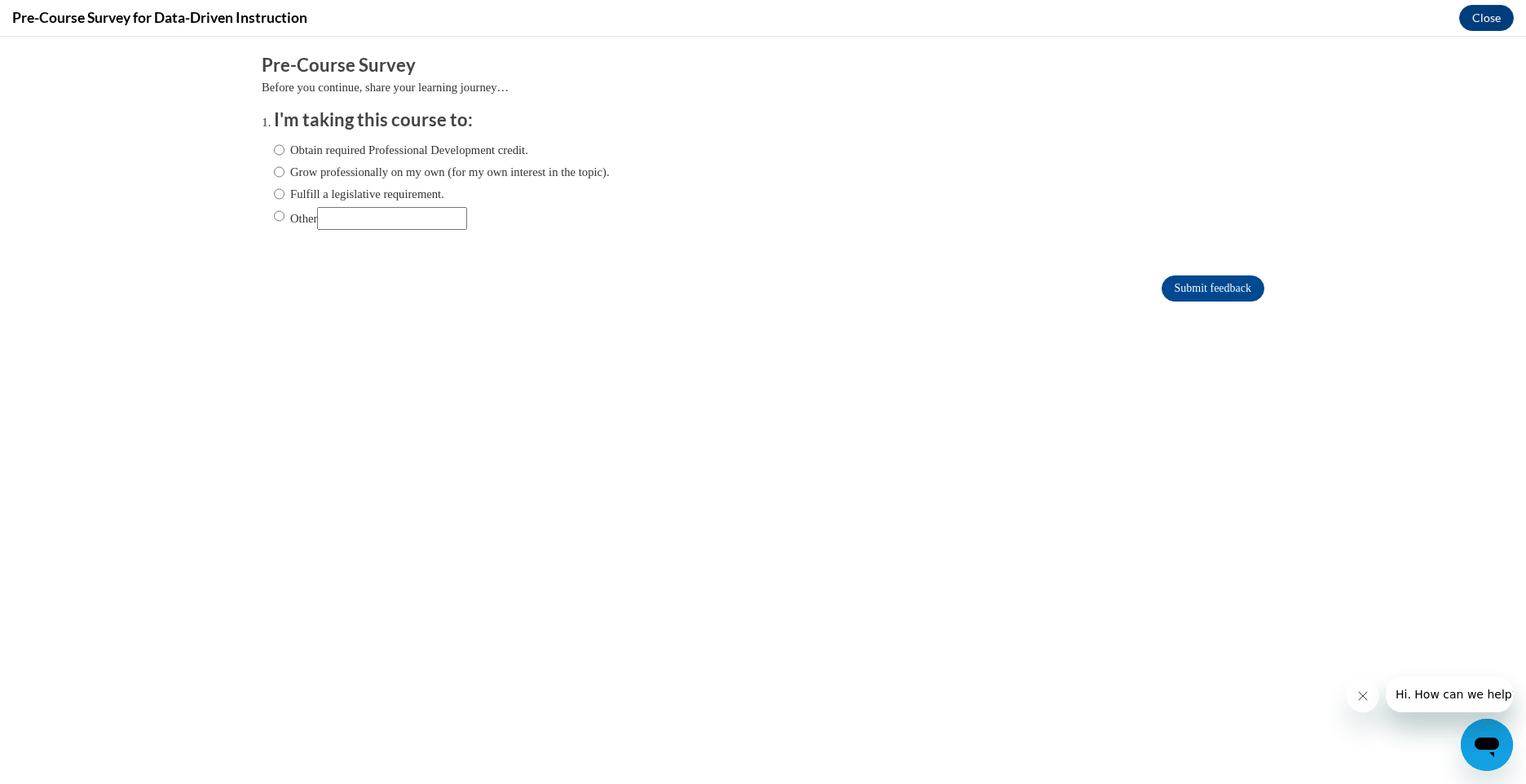
scroll to position [0, 0]
click at [456, 139] on div "Obtain required Professional Development credit. Grow professionally on my own …" at bounding box center [442, 185] width 336 height 105
click at [461, 158] on label "Obtain required Professional Development credit." at bounding box center [402, 149] width 255 height 18
click at [285, 158] on input "Obtain required Professional Development credit." at bounding box center [279, 149] width 10 height 18
radio input "true"
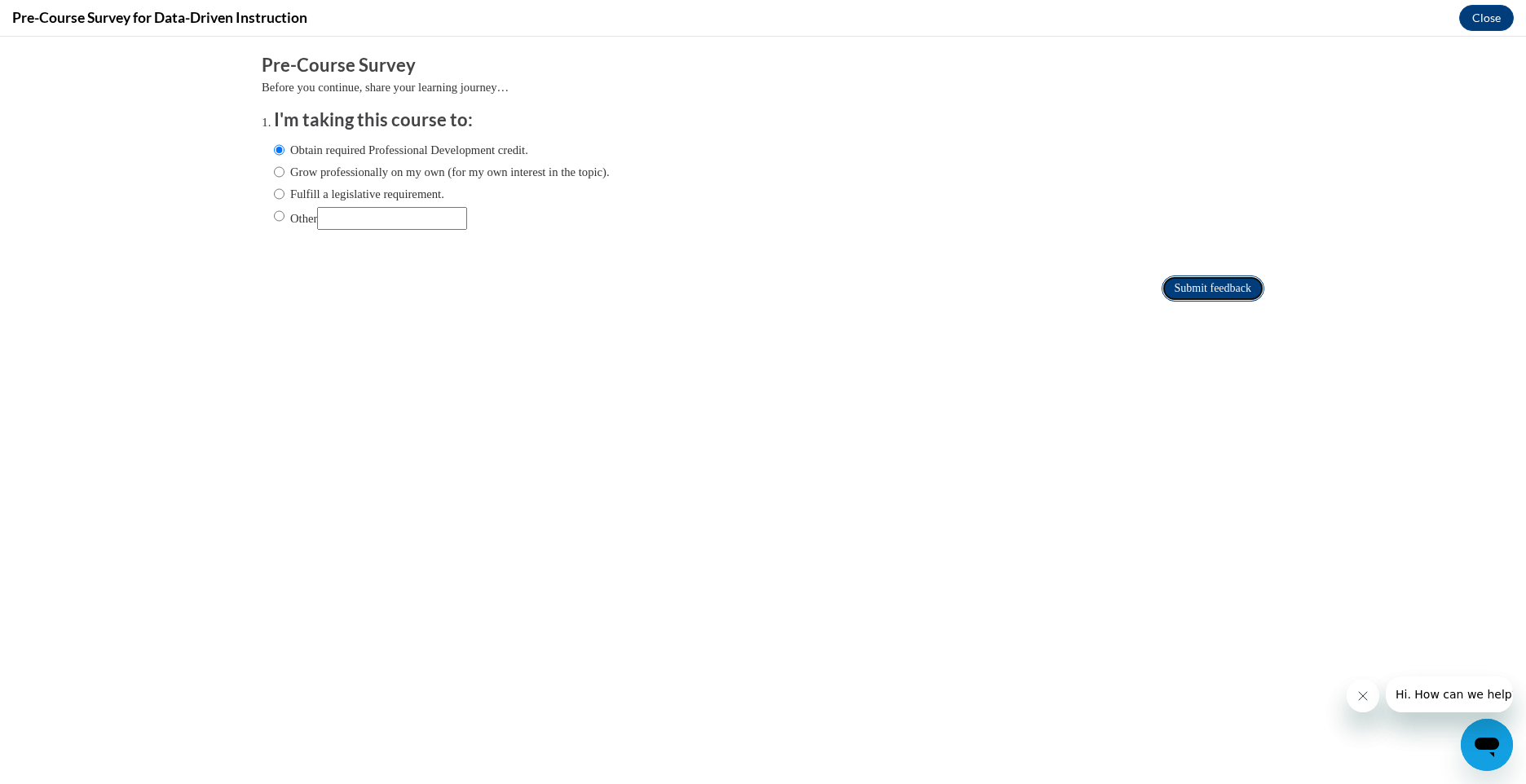
click at [1172, 295] on input "Submit feedback" at bounding box center [1213, 289] width 103 height 26
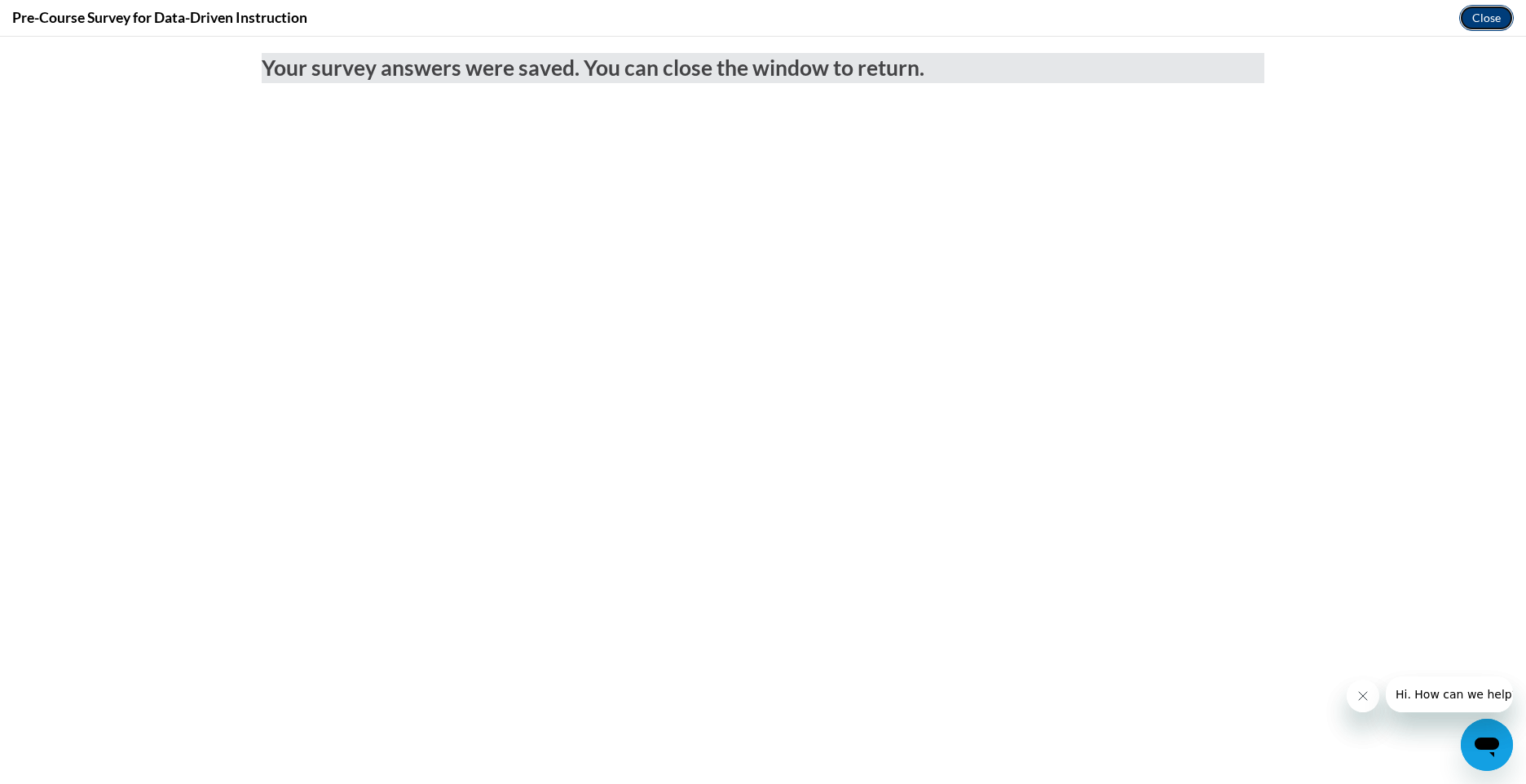
click at [1494, 23] on button "Close" at bounding box center [1487, 18] width 55 height 26
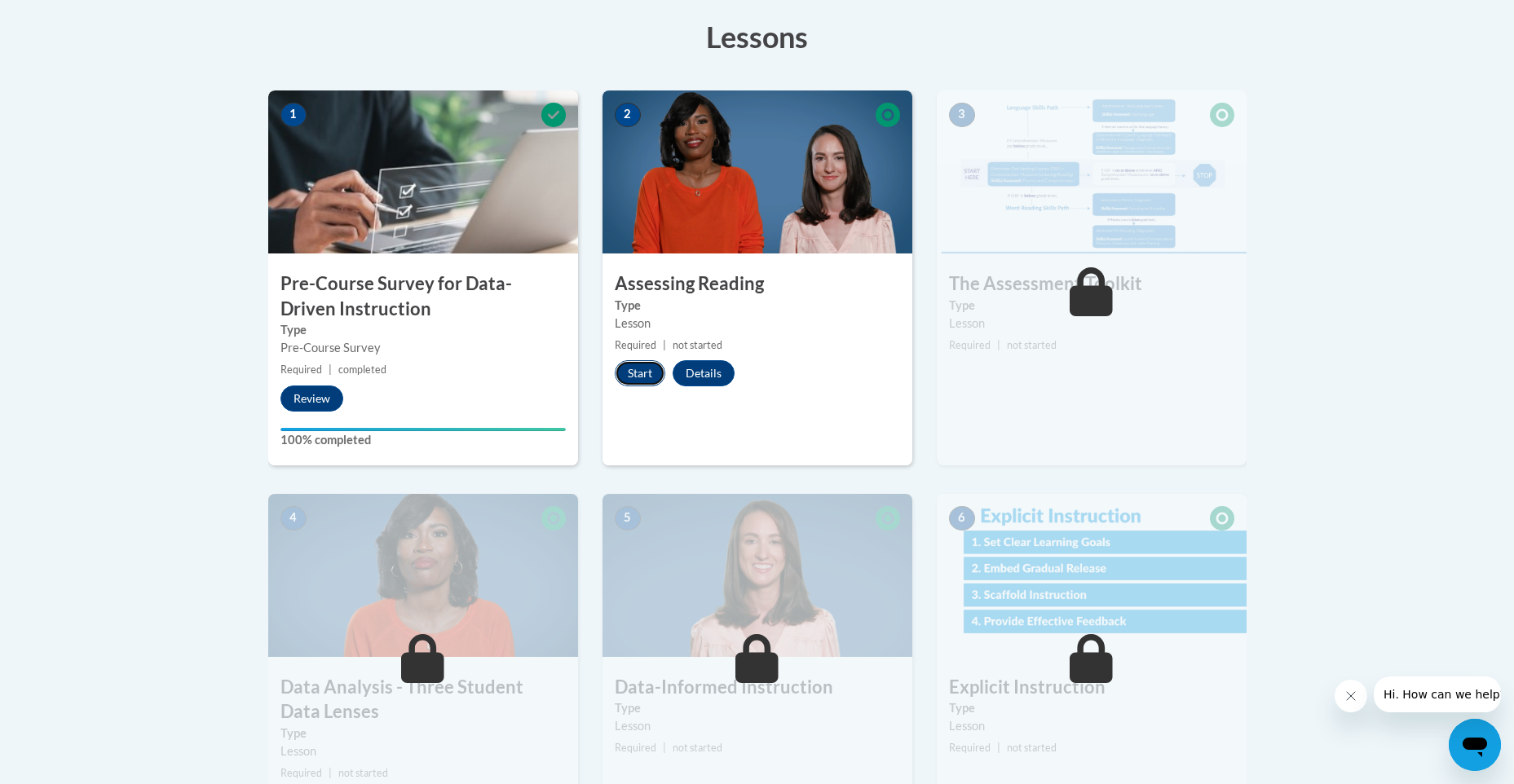
click at [638, 366] on button "Start" at bounding box center [639, 373] width 50 height 26
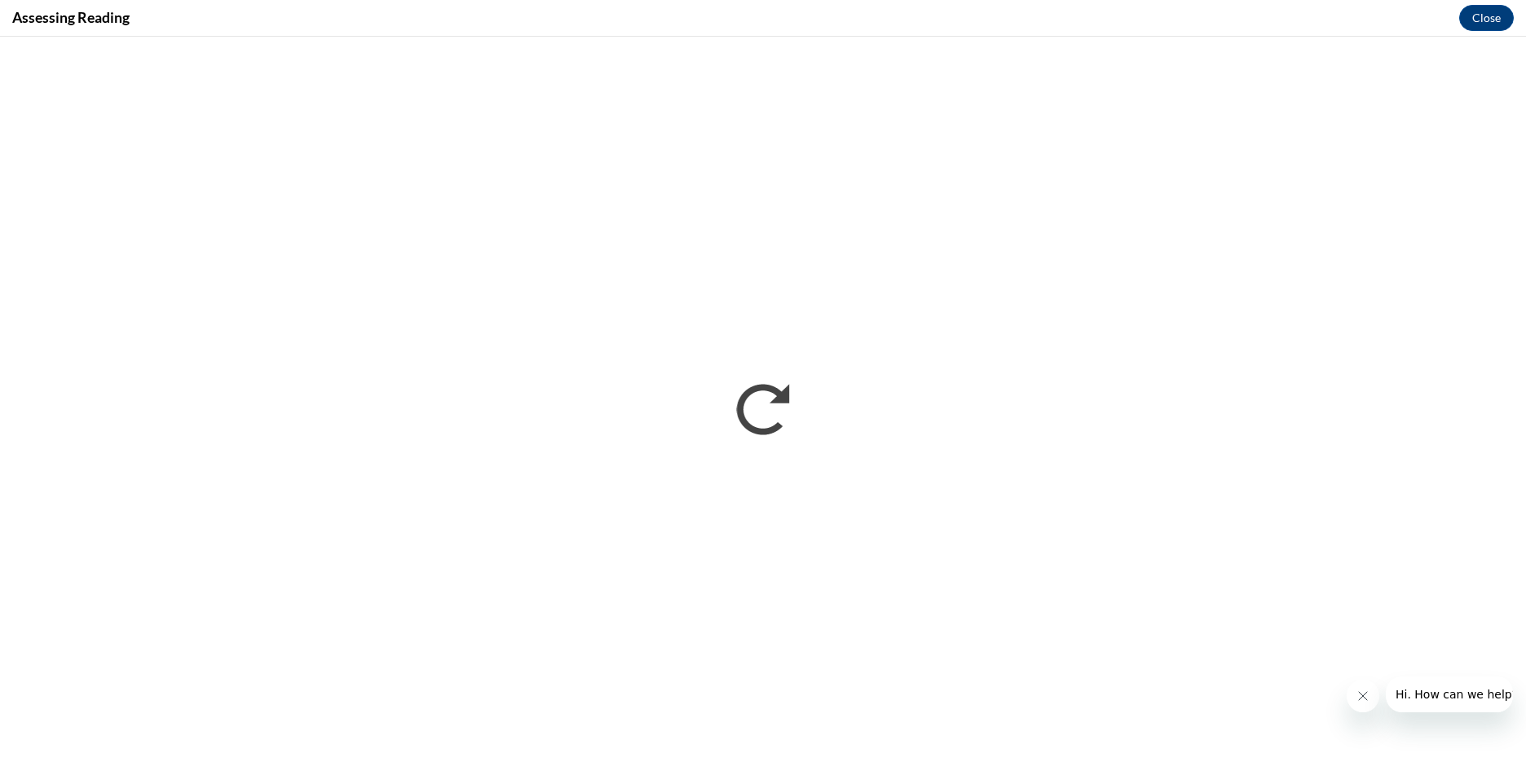
click at [1370, 705] on button "Close message from company" at bounding box center [1362, 696] width 32 height 32
click at [1482, 22] on button "Close" at bounding box center [1487, 18] width 55 height 26
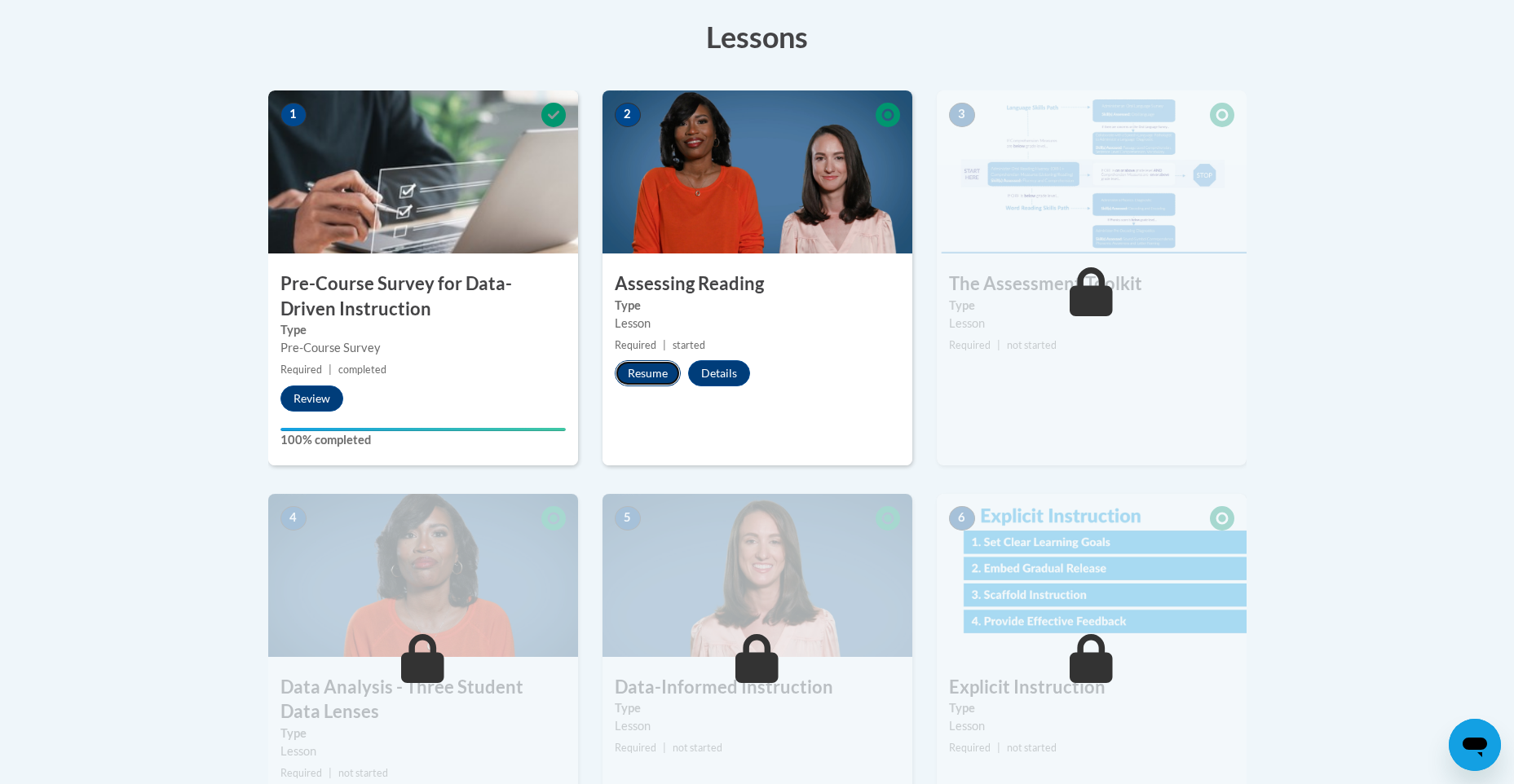
click at [640, 371] on button "Resume" at bounding box center [647, 373] width 66 height 26
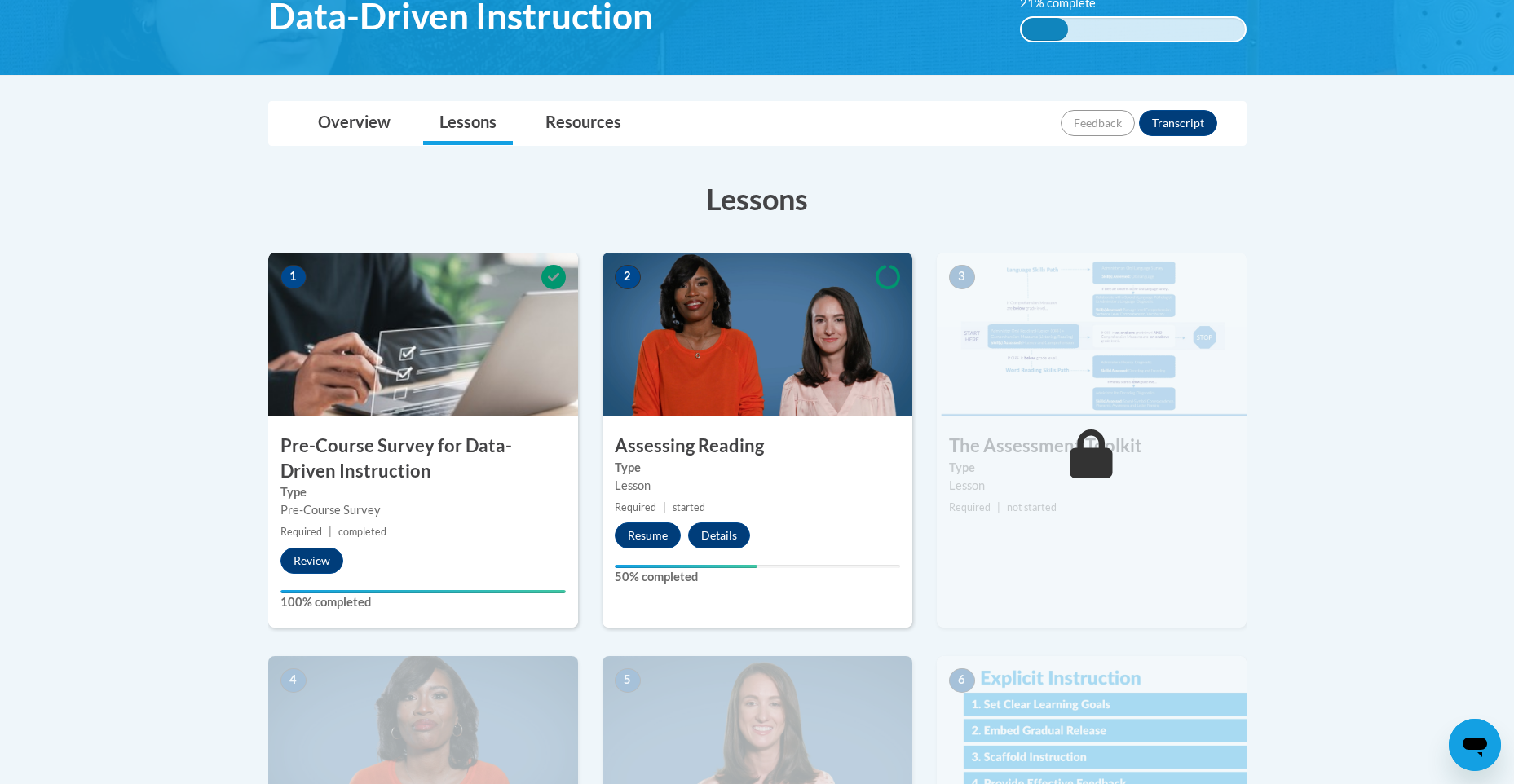
scroll to position [283, 0]
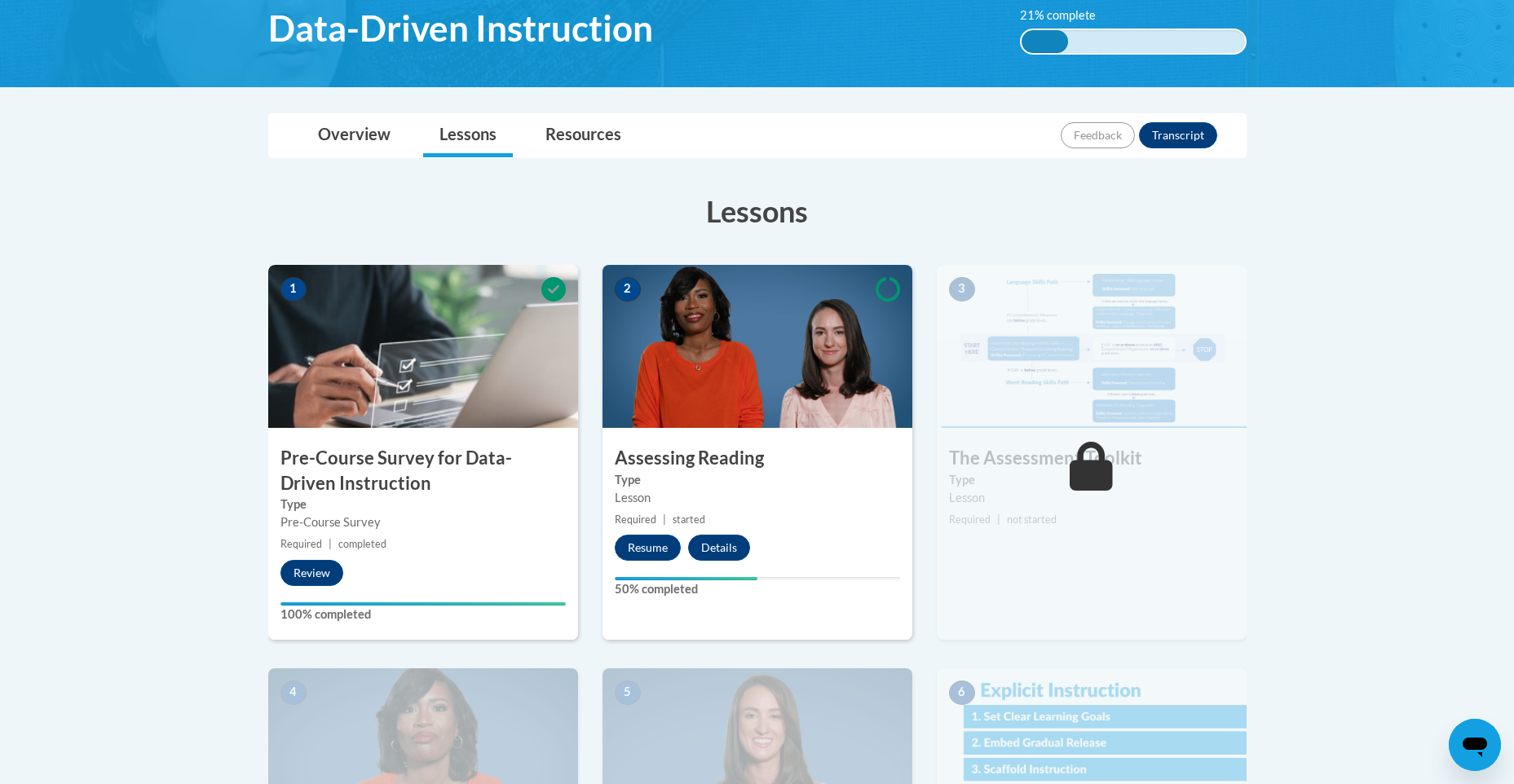
click at [525, 553] on div "1 Pre-Course Survey for Data-Driven Instruction Type Pre-Course Survey Required…" at bounding box center [423, 452] width 310 height 375
